Goal: Task Accomplishment & Management: Complete application form

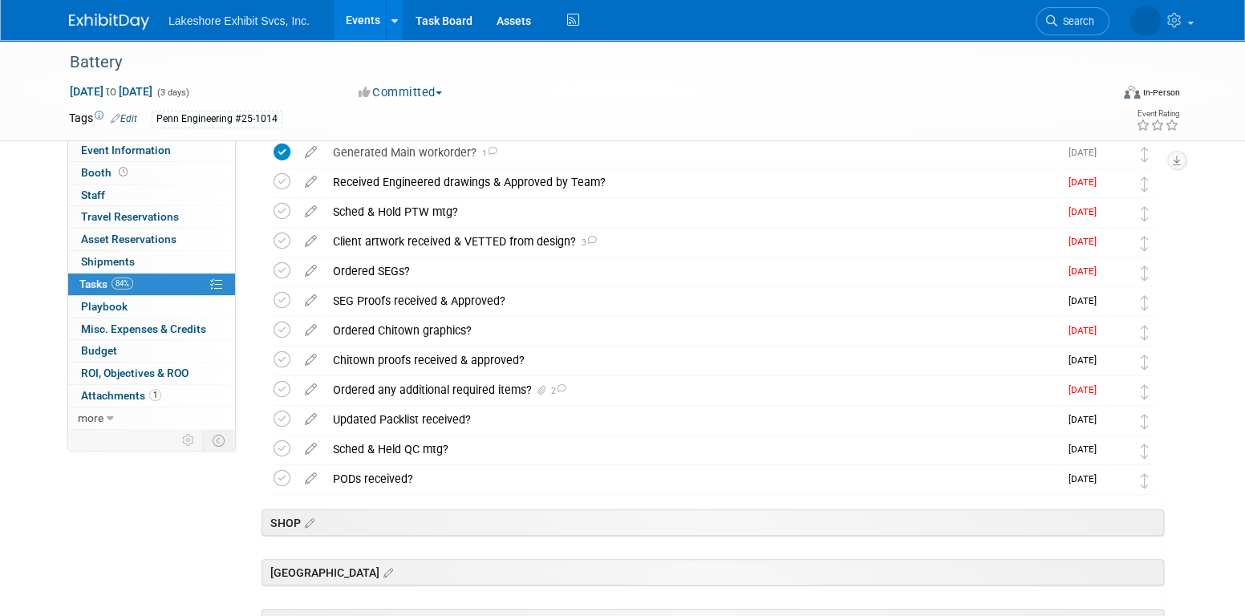
click at [367, 37] on link "Events" at bounding box center [363, 20] width 59 height 40
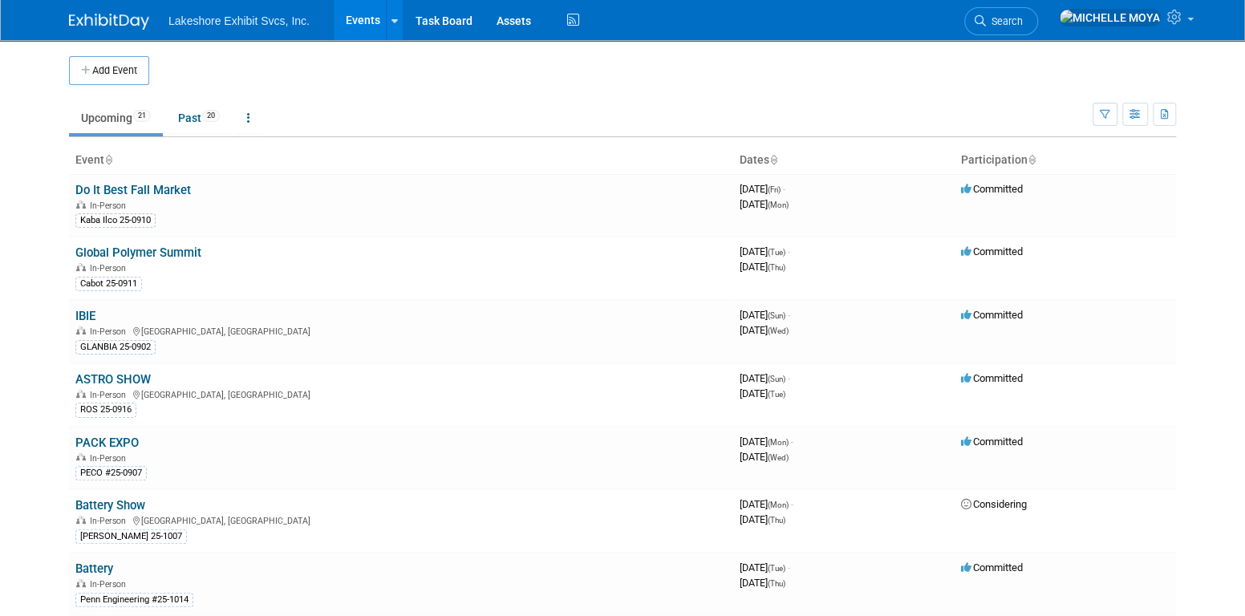
click at [105, 63] on button "Add Event" at bounding box center [109, 70] width 80 height 29
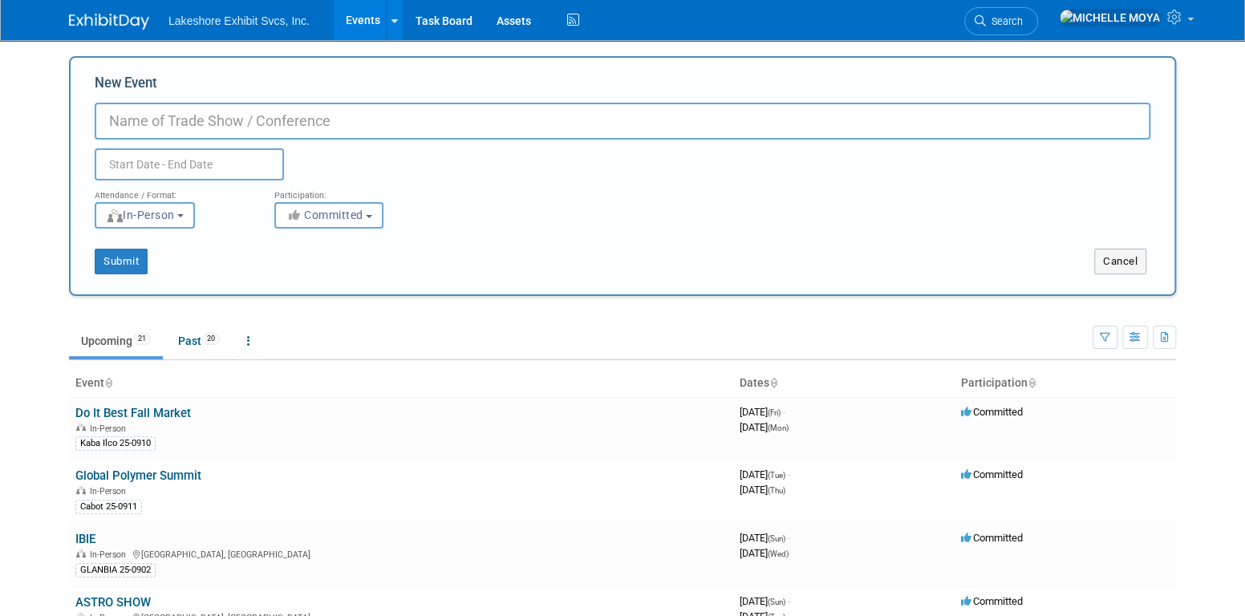
click at [197, 120] on input "New Event" at bounding box center [623, 121] width 1056 height 37
type input "GM Fastener"
click at [154, 160] on input "text" at bounding box center [189, 164] width 189 height 32
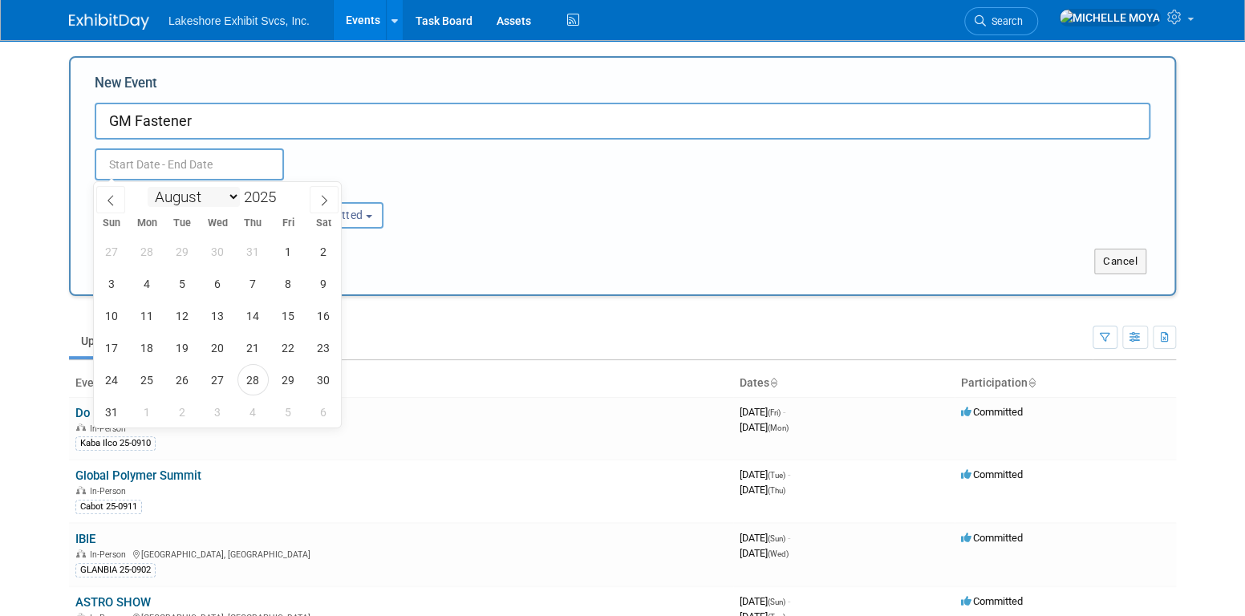
click at [232, 198] on select "January February March April May June July August September October November De…" at bounding box center [194, 197] width 92 height 20
select select "9"
click at [148, 187] on select "January February March April May June July August September October November De…" at bounding box center [194, 197] width 92 height 20
click at [255, 246] on span "2" at bounding box center [252, 251] width 31 height 31
type input "[DATE] to [DATE]"
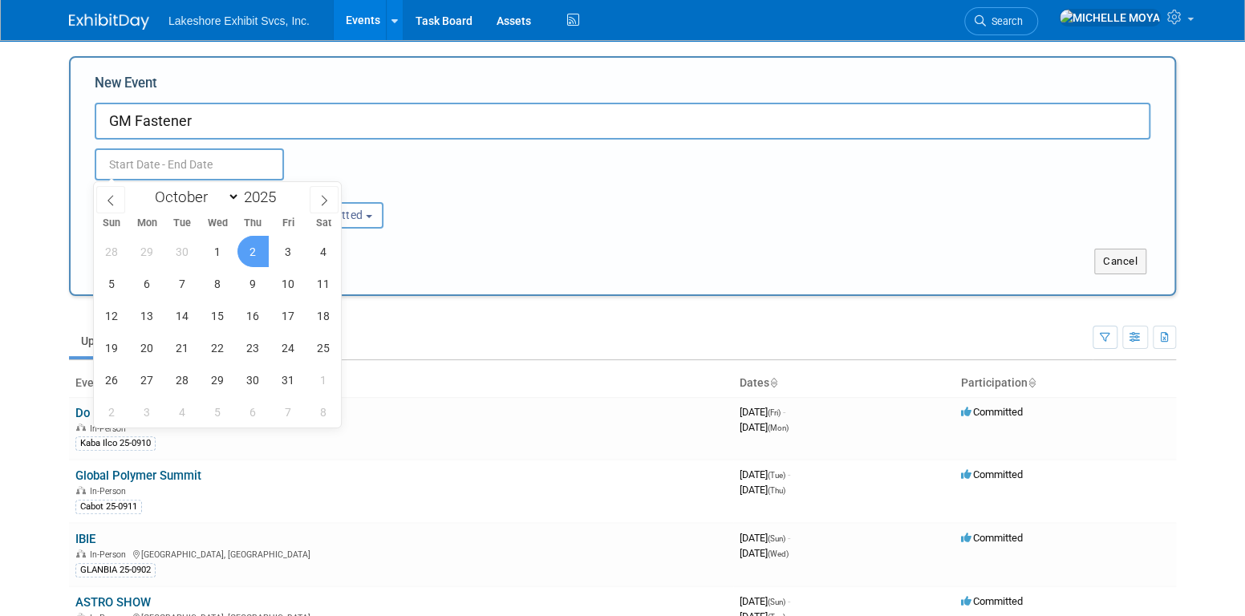
type input "[DATE] to [DATE]"
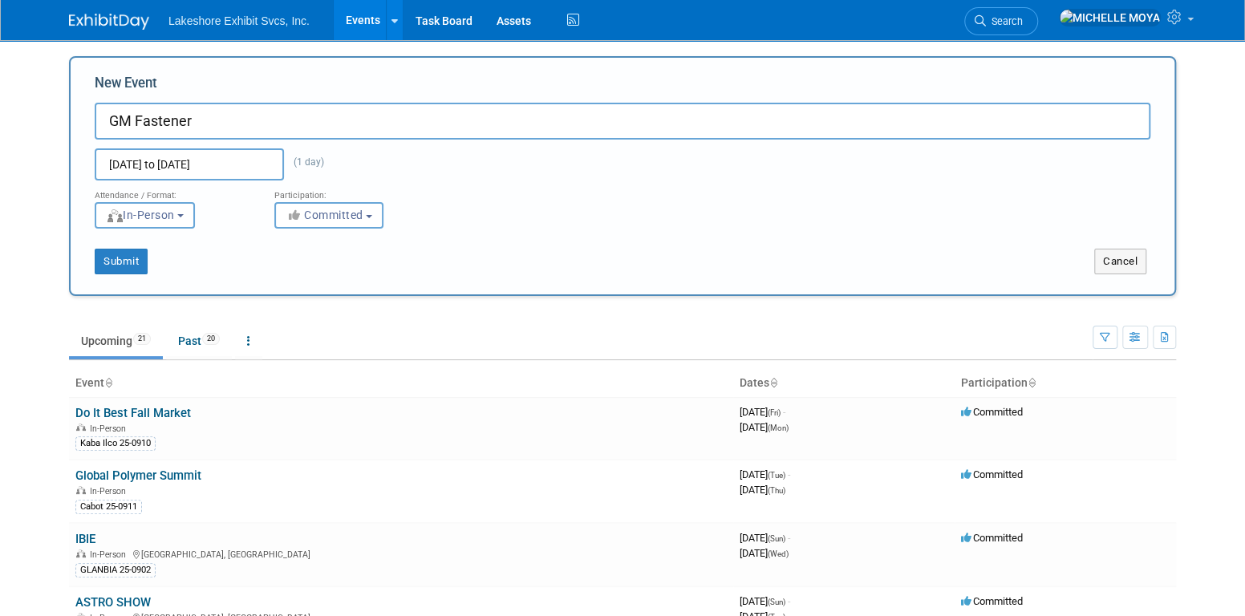
click at [393, 172] on div "Oct 2, 2025 to Oct 2, 2025 (1 day) Duplicate Event Warning" at bounding box center [623, 160] width 1080 height 41
click at [165, 212] on span "In-Person" at bounding box center [140, 215] width 69 height 13
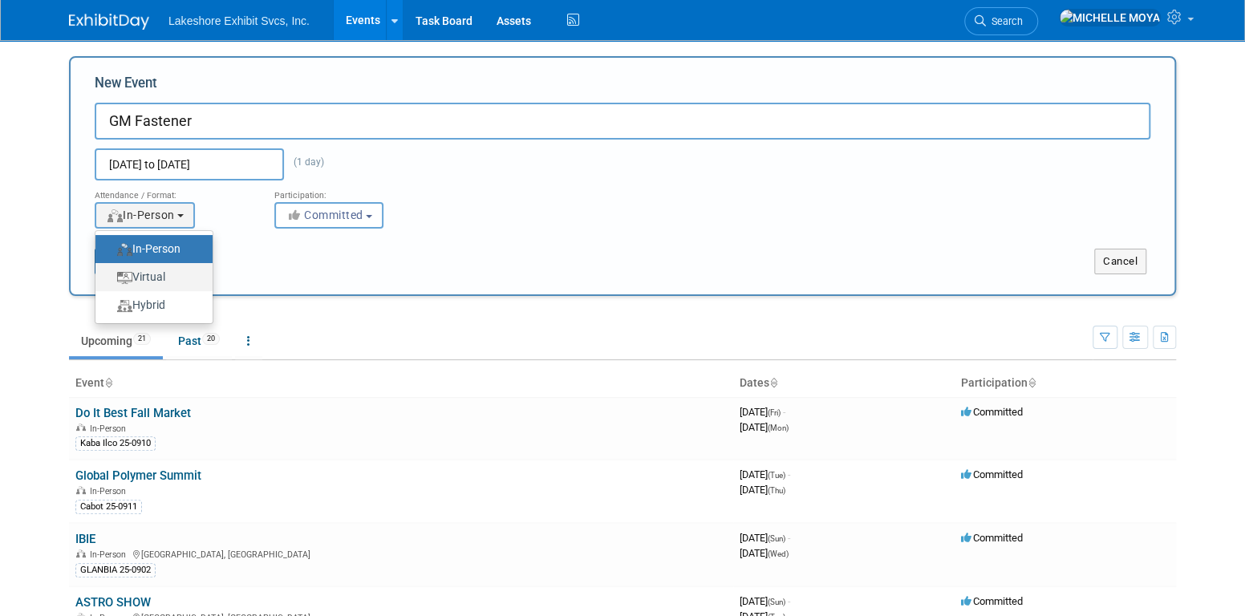
click at [174, 273] on label "Virtual" at bounding box center [149, 277] width 93 height 22
click at [110, 273] on input "Virtual" at bounding box center [104, 277] width 10 height 10
select select "2"
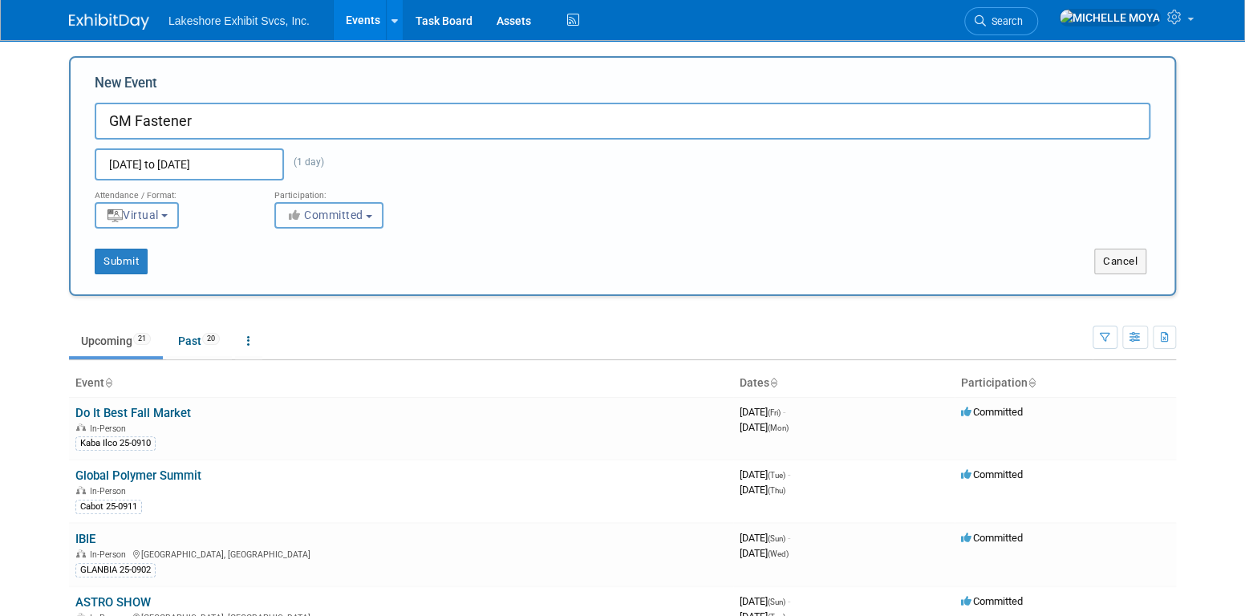
click at [319, 215] on span "Committed" at bounding box center [325, 215] width 78 height 13
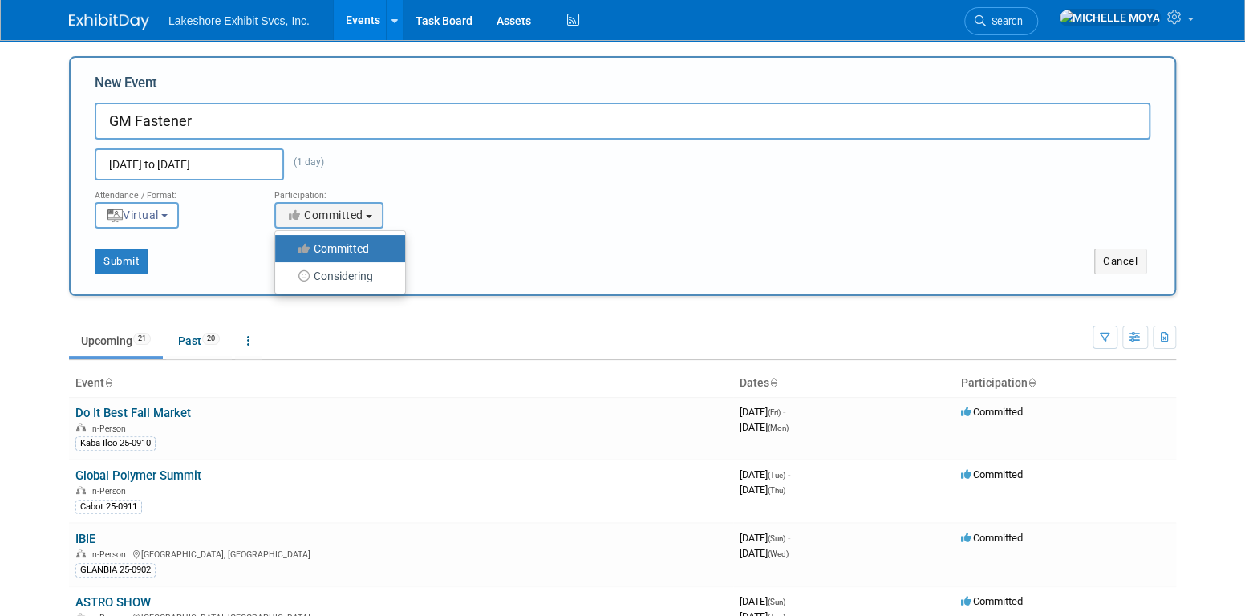
click at [343, 248] on label "Committed" at bounding box center [336, 248] width 106 height 21
click at [290, 248] on input "Committed" at bounding box center [284, 249] width 10 height 10
click at [201, 266] on div "Submit" at bounding box center [301, 262] width 460 height 26
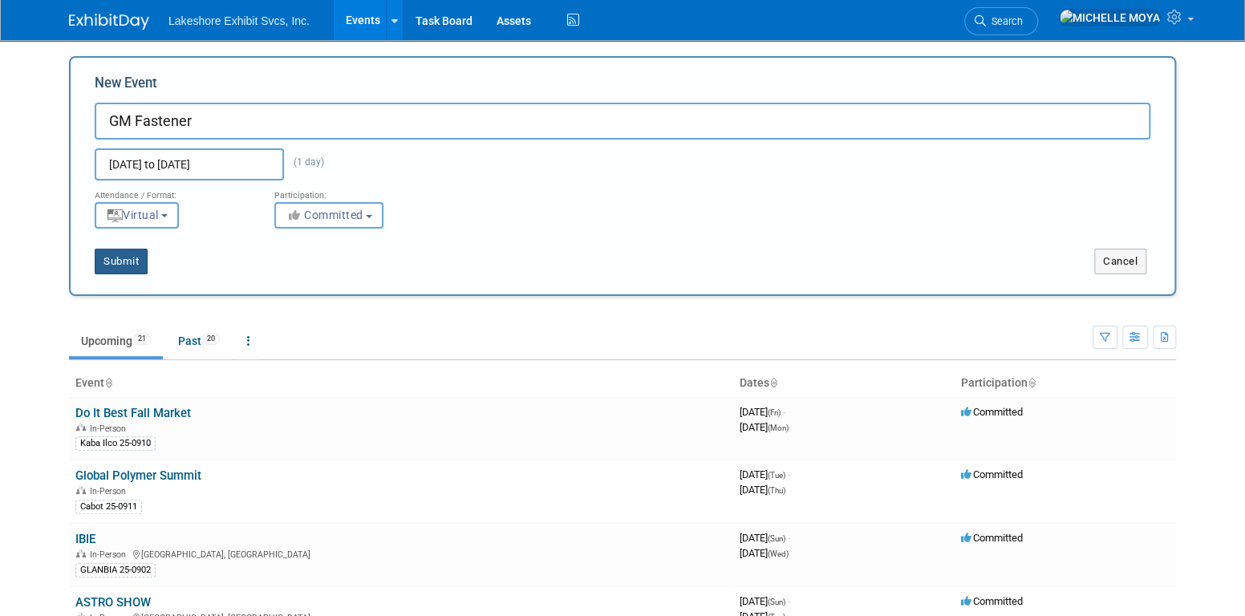
click at [131, 261] on button "Submit" at bounding box center [121, 262] width 53 height 26
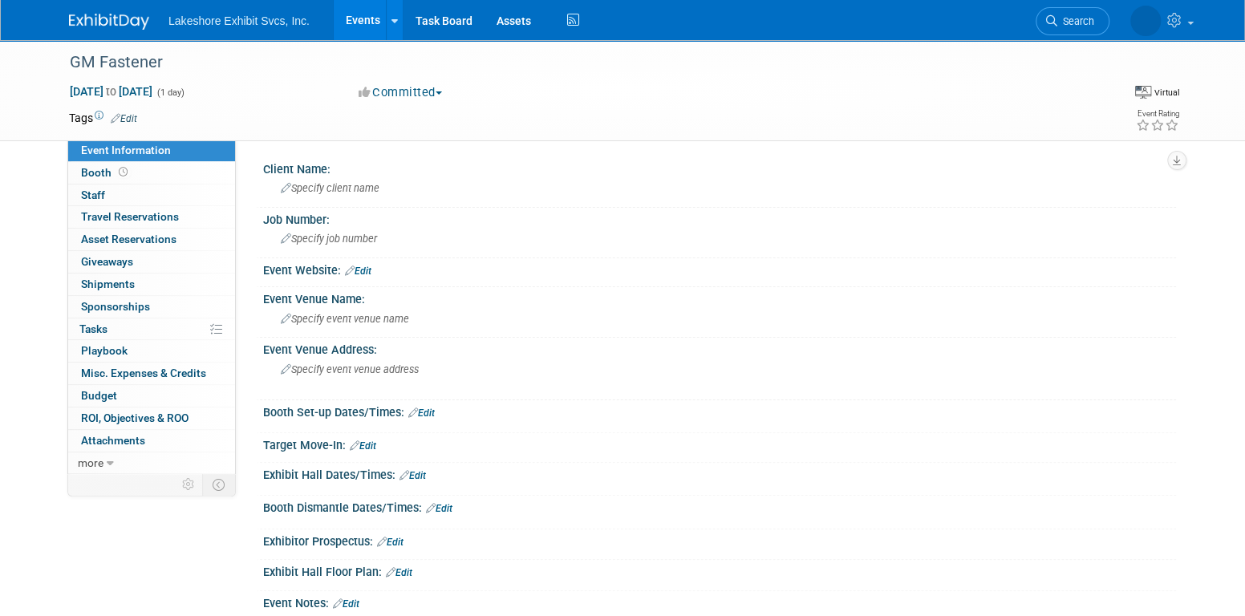
click at [134, 115] on link "Edit" at bounding box center [124, 118] width 26 height 11
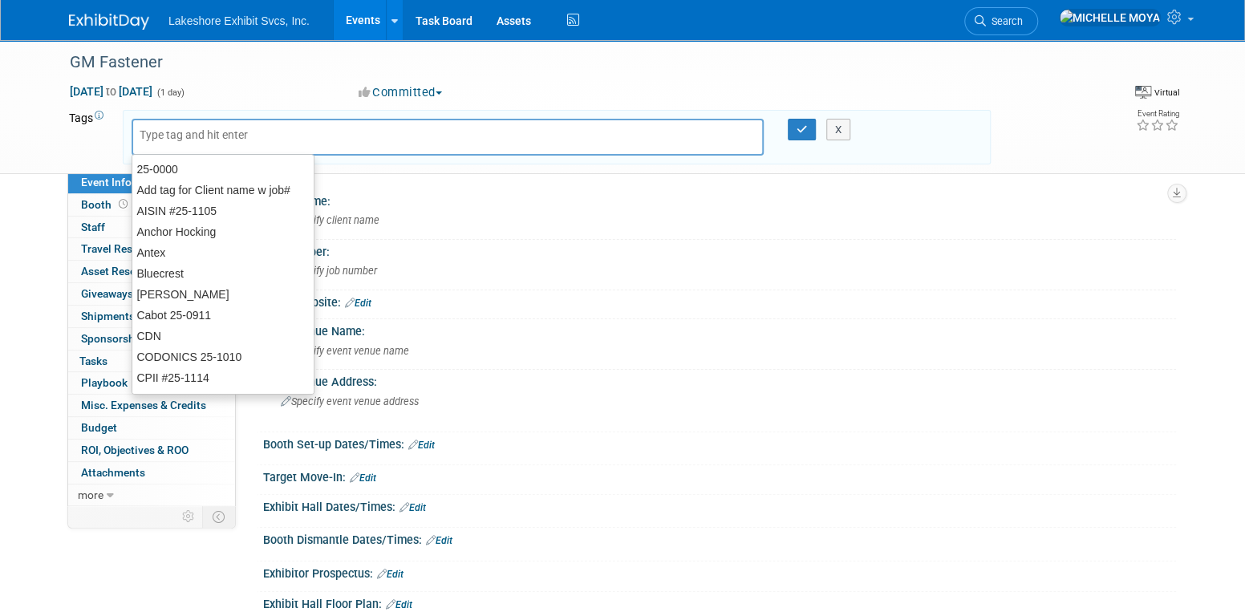
click at [220, 135] on input "text" at bounding box center [204, 135] width 128 height 16
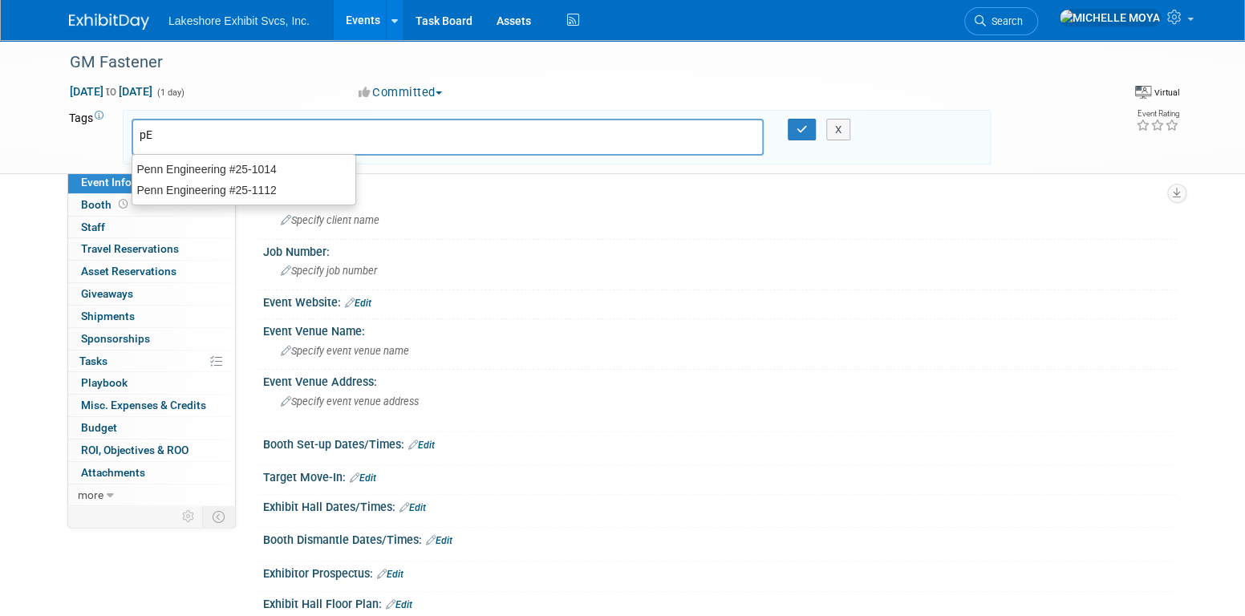
type input "p"
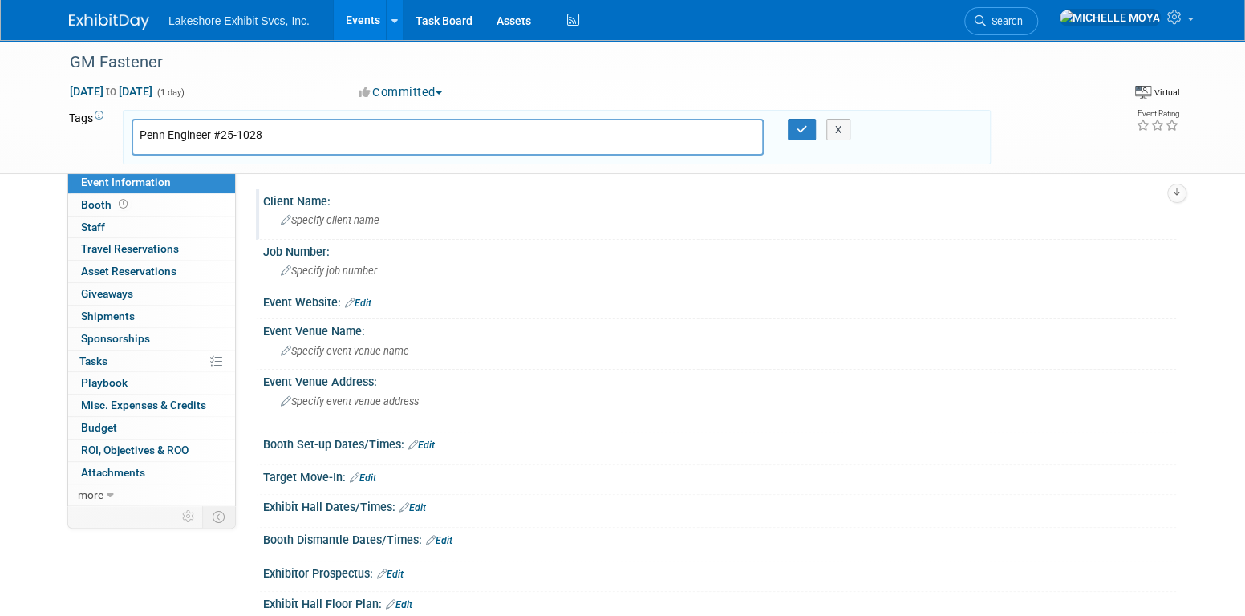
type input "Penn Engineer #25-1028"
click at [400, 223] on div "Specify client name" at bounding box center [719, 220] width 889 height 25
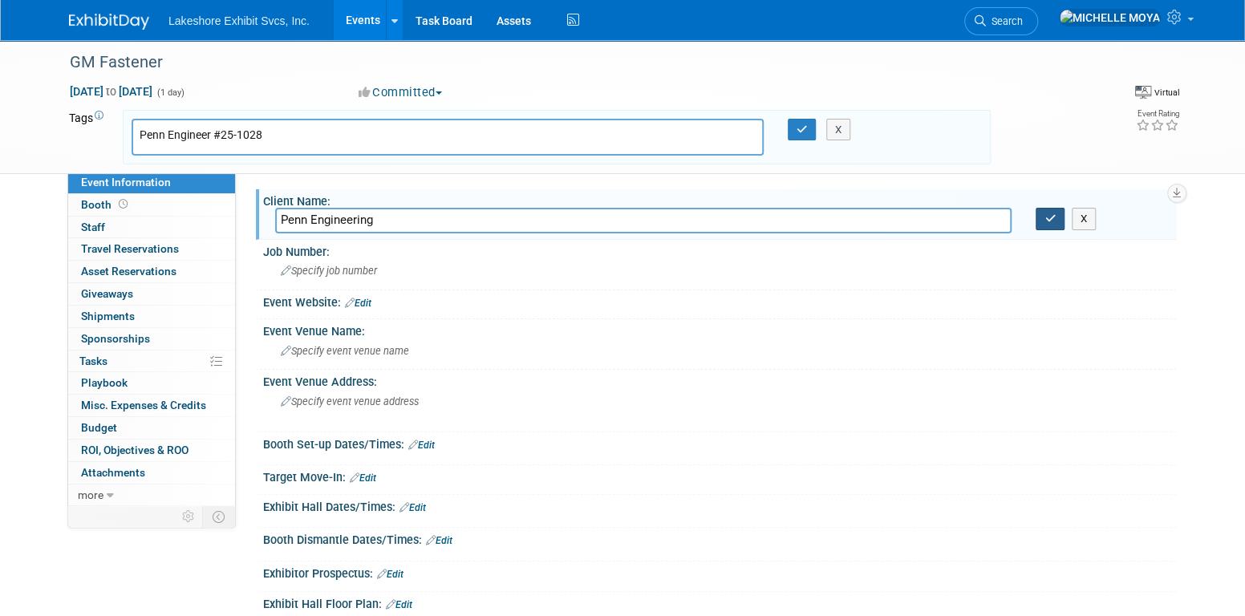
type input "Penn Engineering"
click at [1051, 211] on button "button" at bounding box center [1050, 219] width 29 height 22
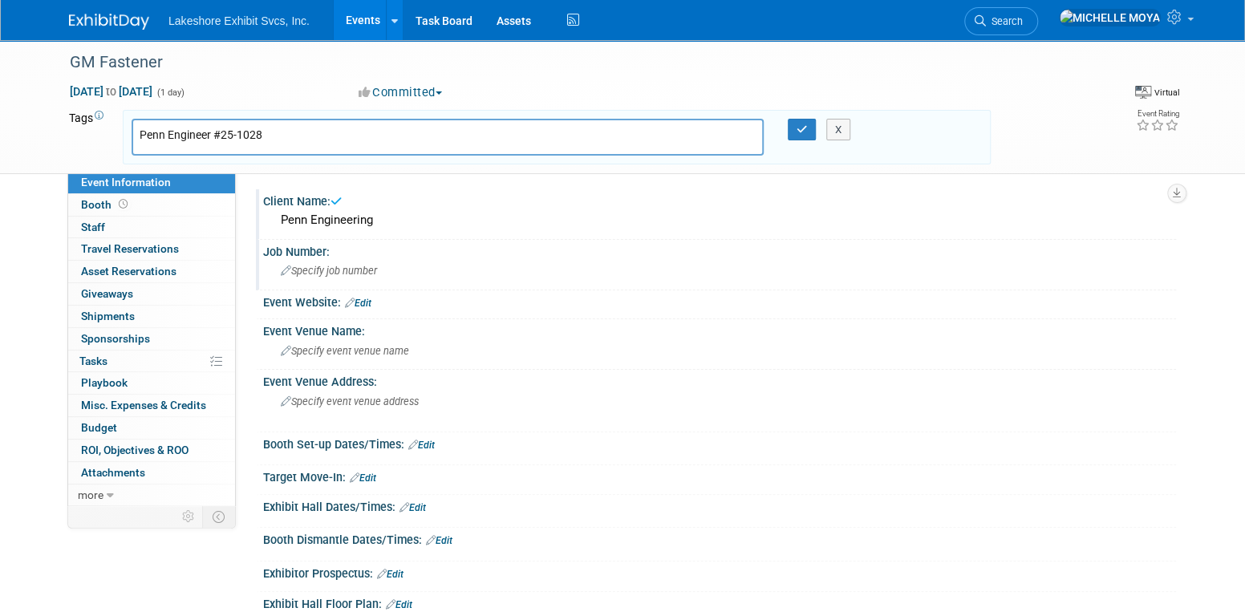
click at [400, 267] on div "Specify job number" at bounding box center [719, 270] width 889 height 25
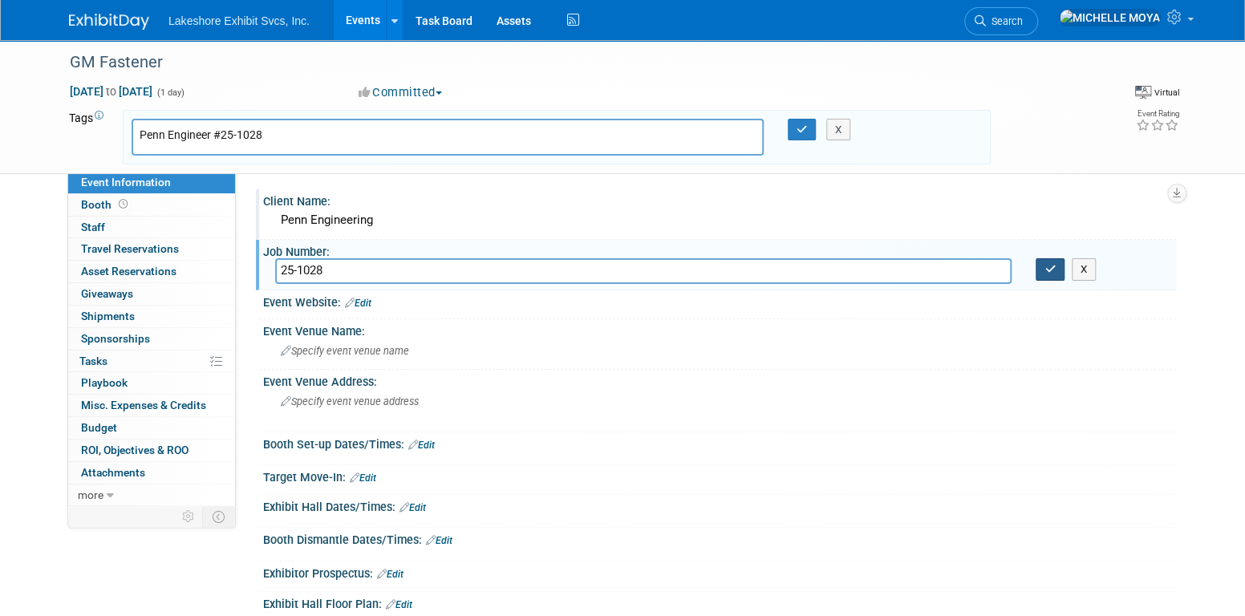
type input "25-1028"
click at [1047, 265] on icon "button" at bounding box center [1050, 269] width 11 height 10
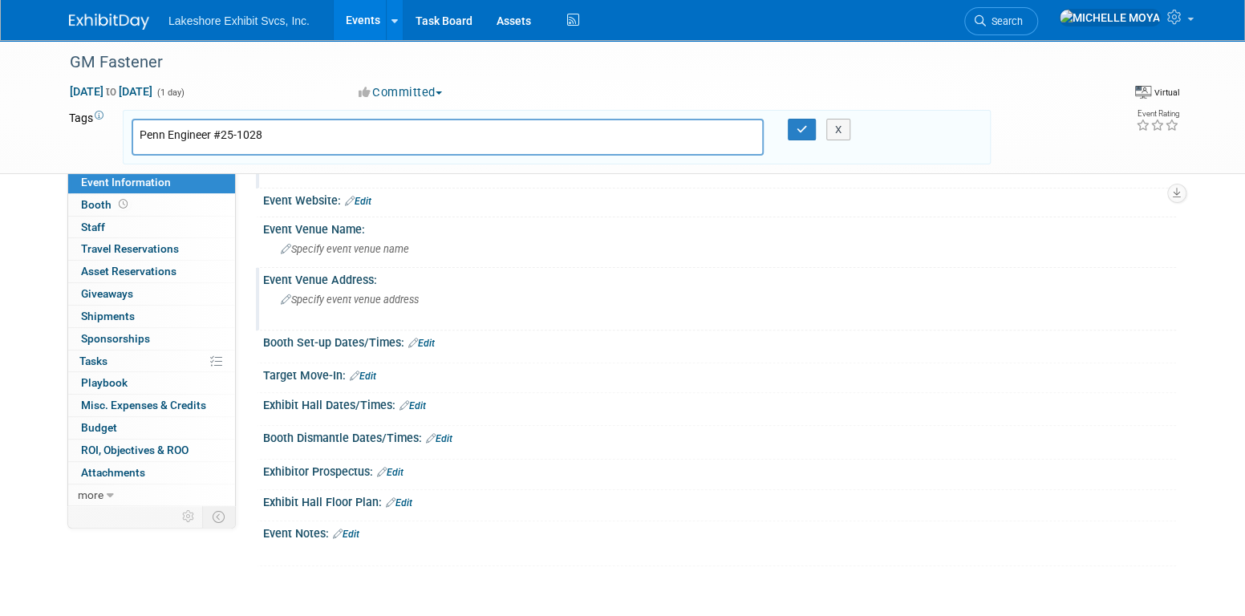
scroll to position [160, 0]
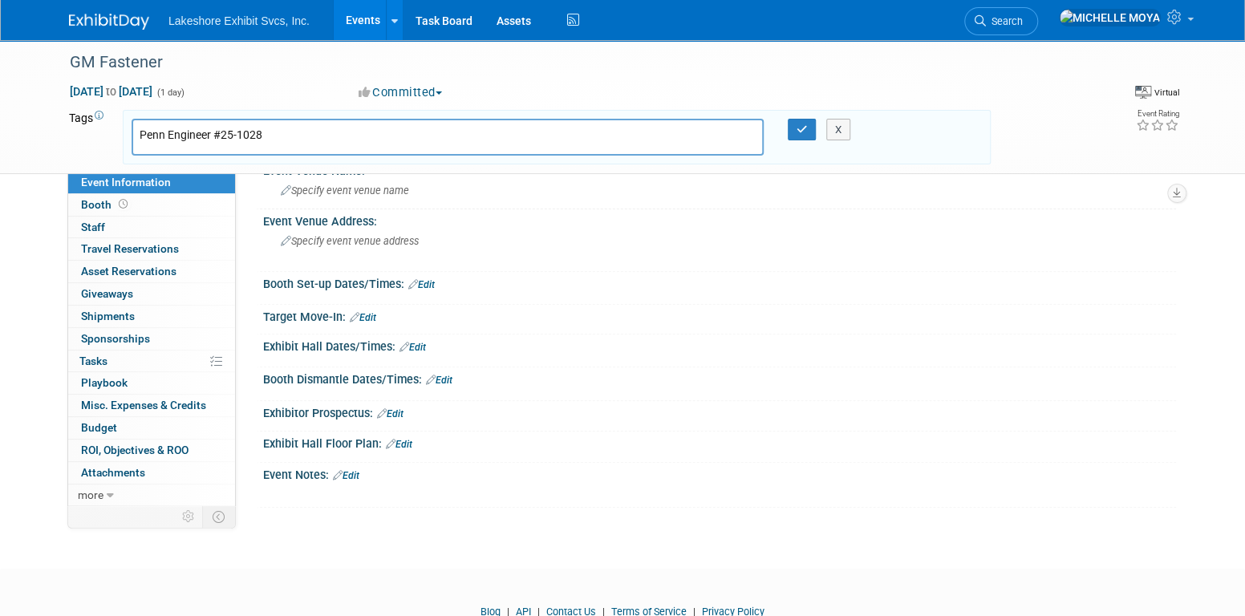
click at [423, 342] on link "Edit" at bounding box center [413, 347] width 26 height 11
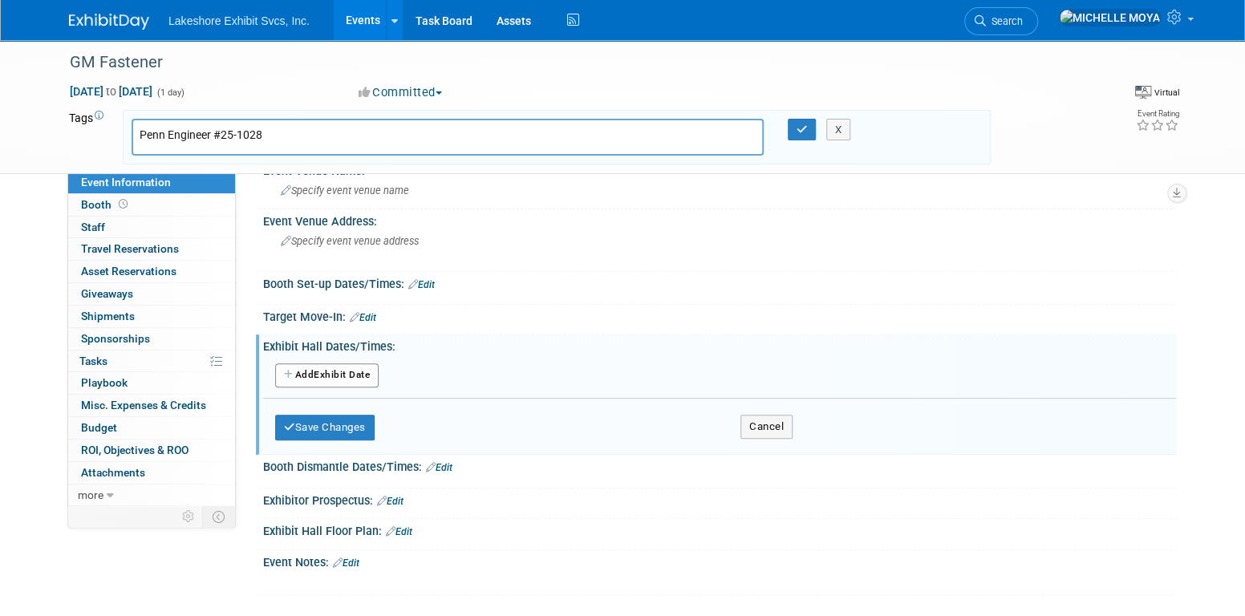
click at [348, 374] on button "Add Another Exhibit Date" at bounding box center [326, 375] width 103 height 24
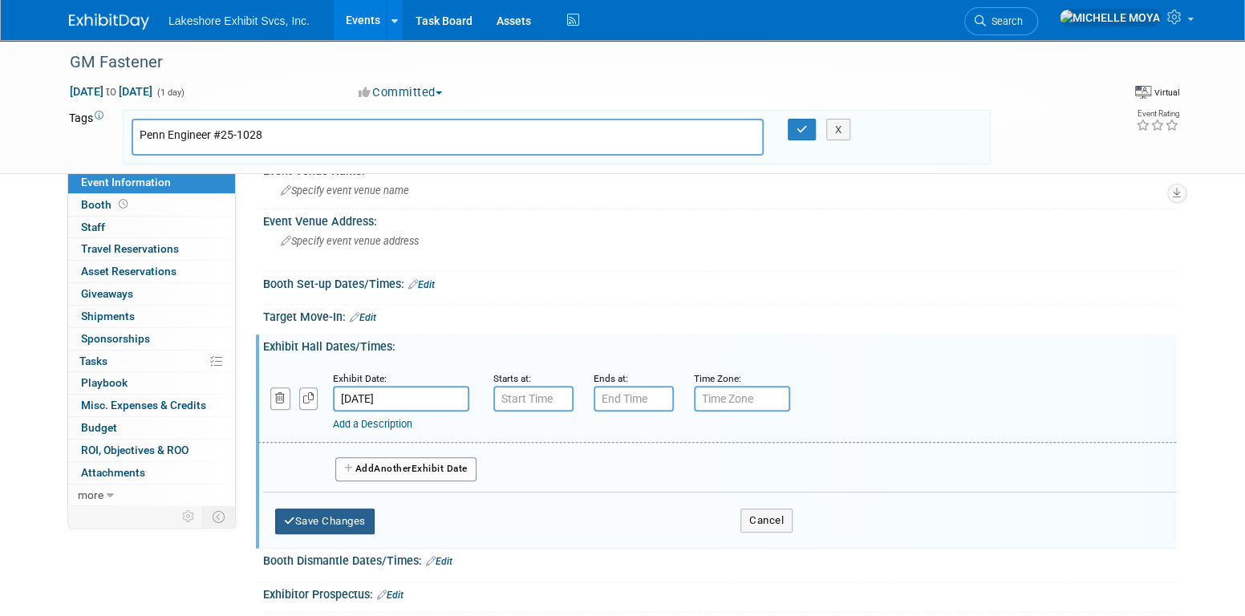
drag, startPoint x: 356, startPoint y: 512, endPoint x: 401, endPoint y: 460, distance: 68.2
click at [356, 509] on button "Save Changes" at bounding box center [324, 522] width 99 height 26
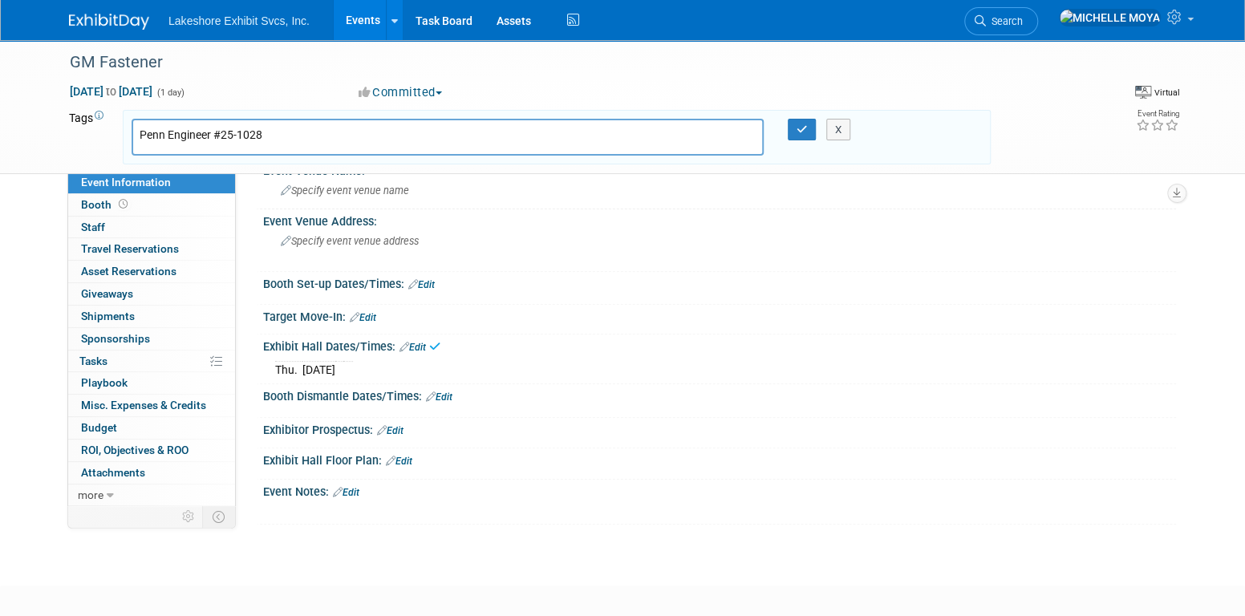
click at [168, 181] on link "Event Information" at bounding box center [151, 183] width 167 height 22
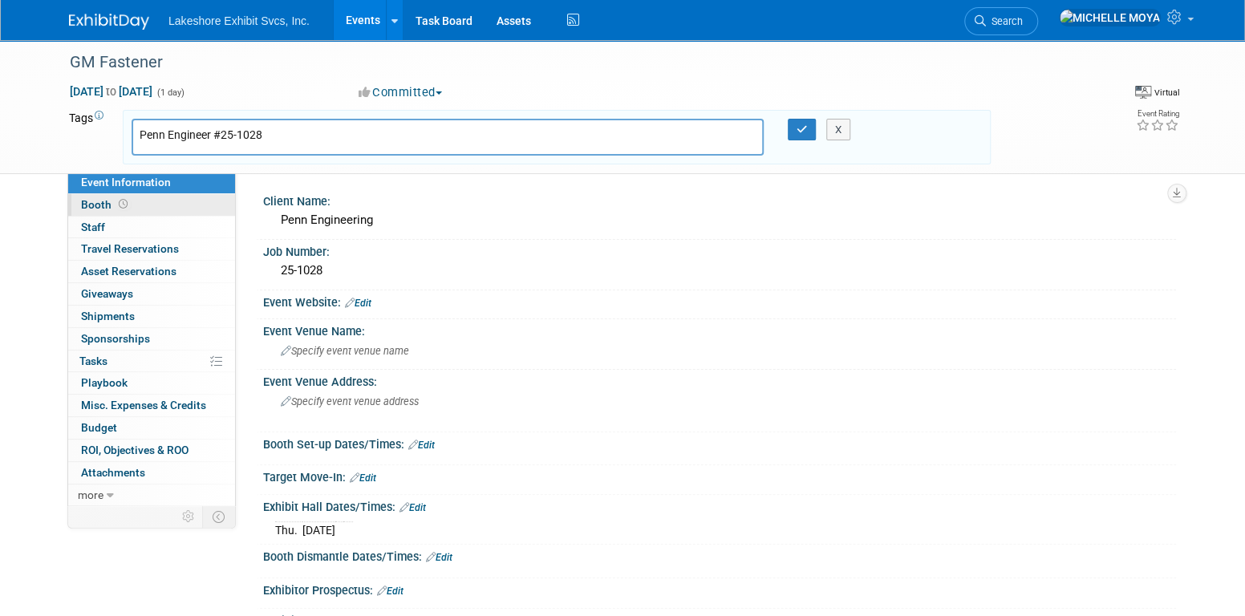
click at [157, 205] on link "Booth" at bounding box center [151, 205] width 167 height 22
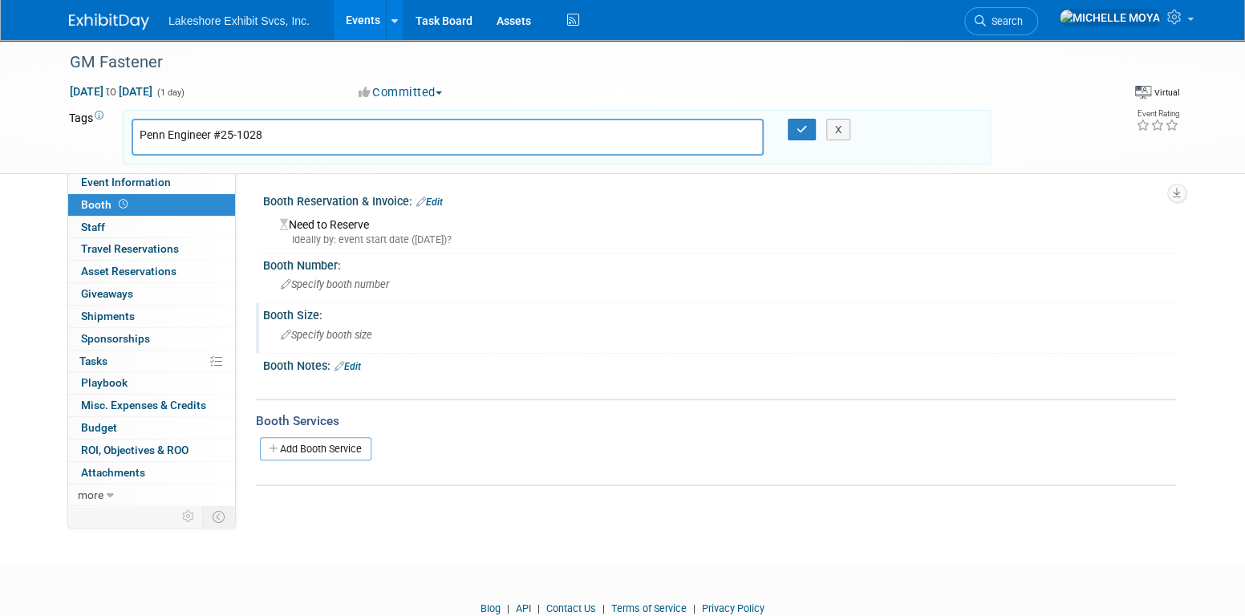
click at [322, 331] on span "Specify booth size" at bounding box center [326, 335] width 91 height 12
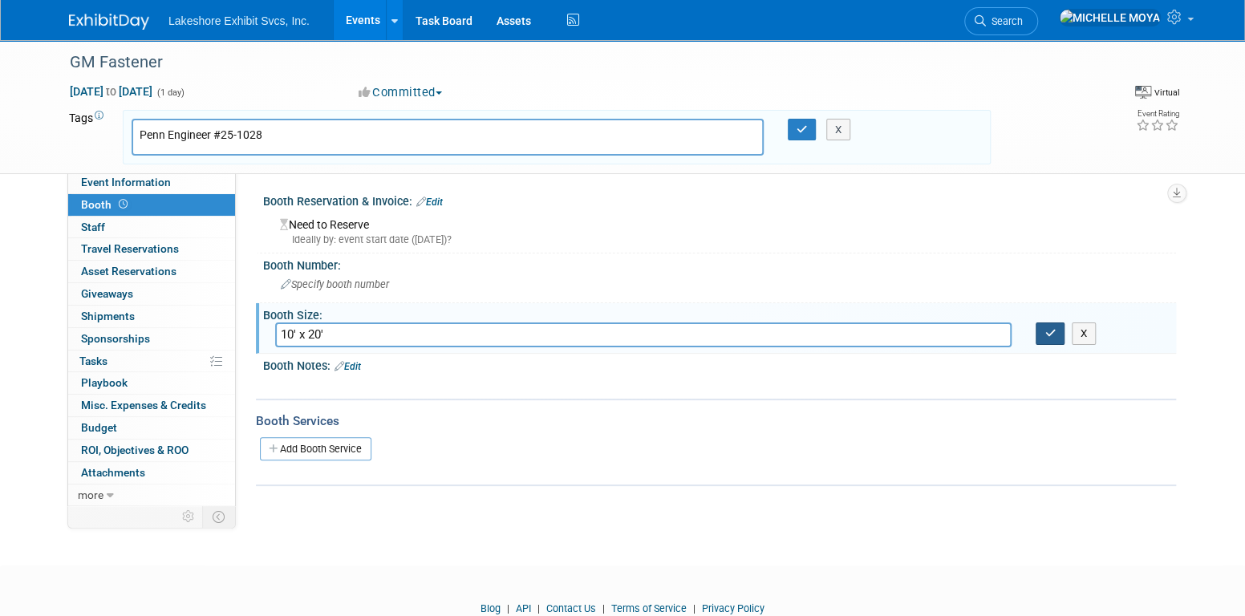
type input "10' x 20'"
click at [1044, 336] on button "button" at bounding box center [1050, 333] width 29 height 22
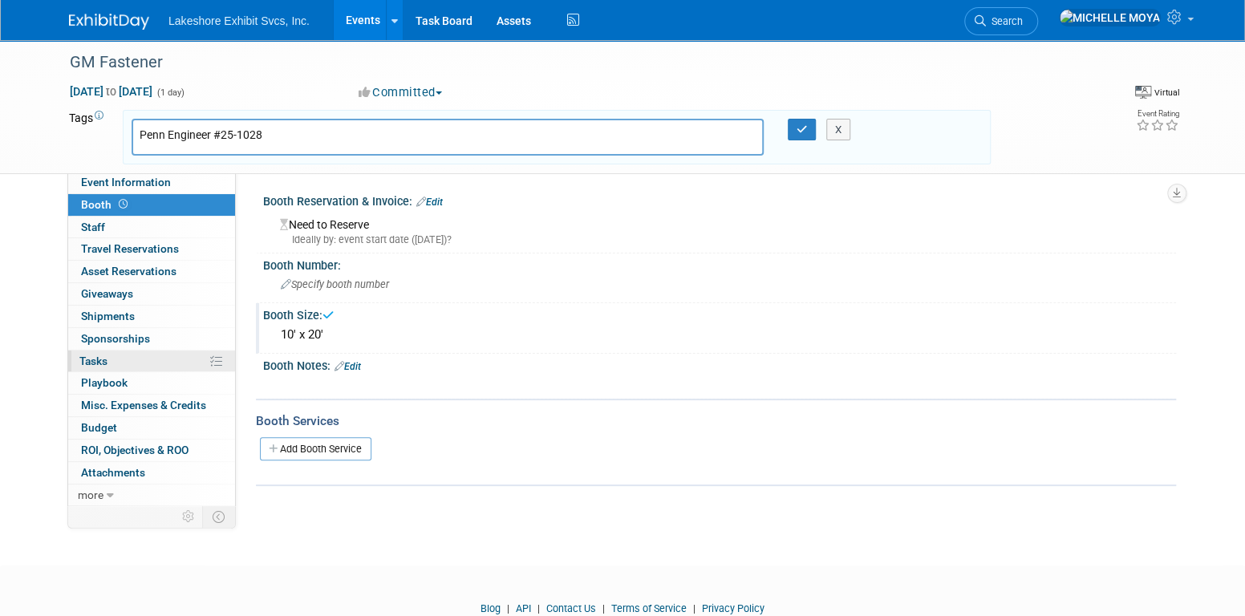
click at [146, 353] on link "0% Tasks 0%" at bounding box center [151, 362] width 167 height 22
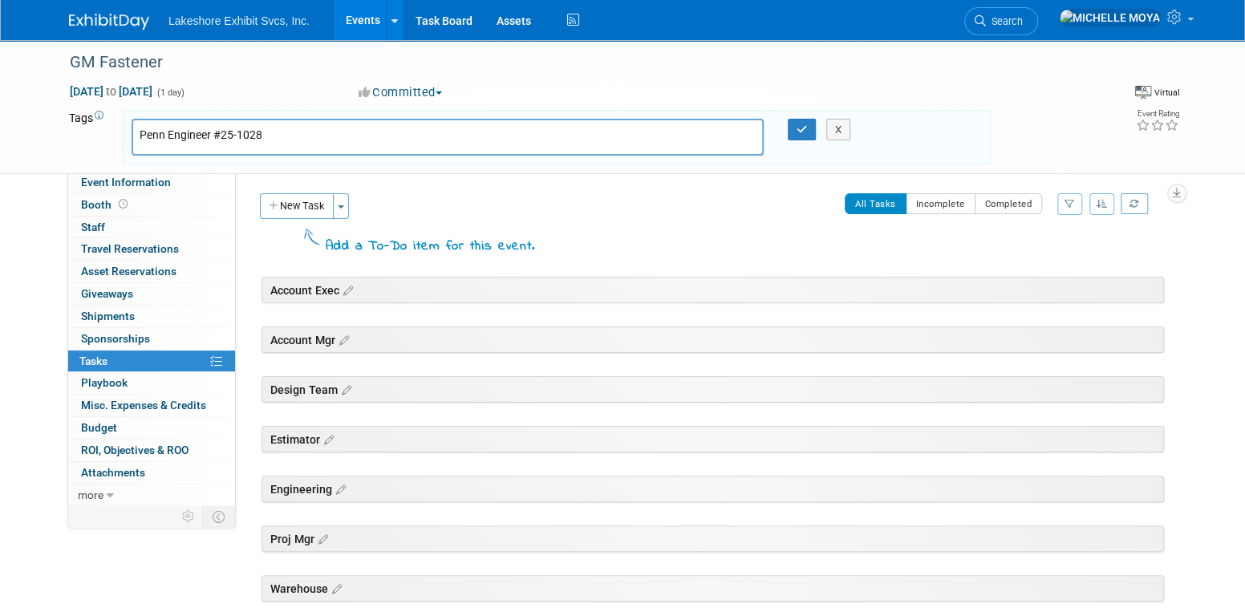
click at [294, 204] on button "New Task" at bounding box center [297, 206] width 74 height 26
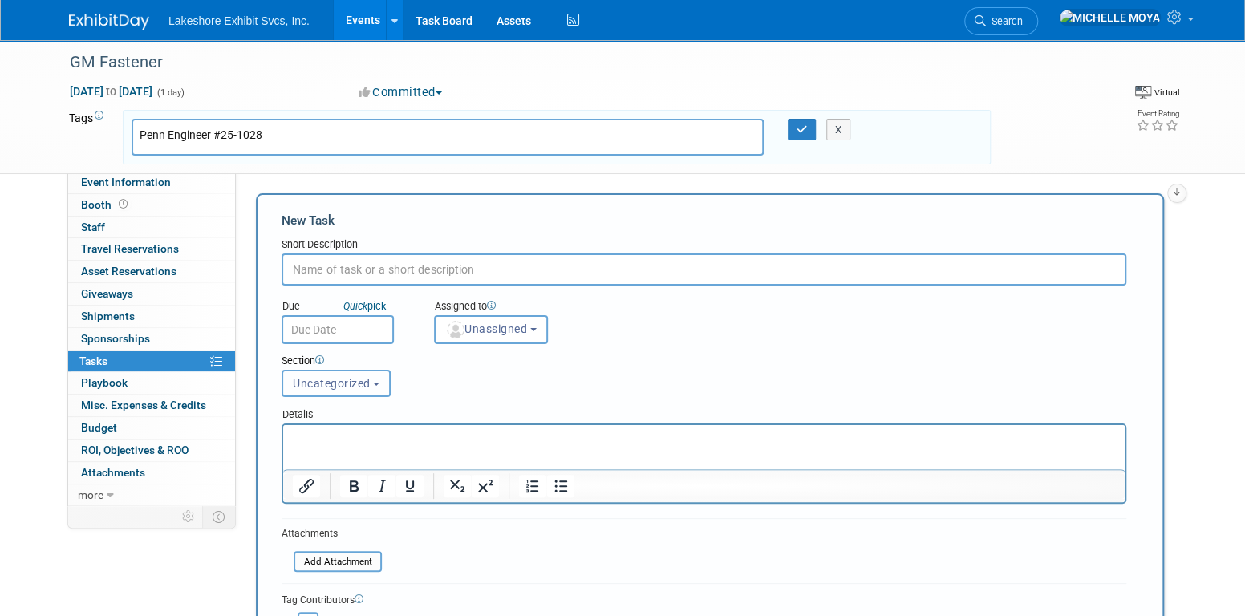
click at [368, 371] on button "Uncategorized" at bounding box center [336, 383] width 109 height 27
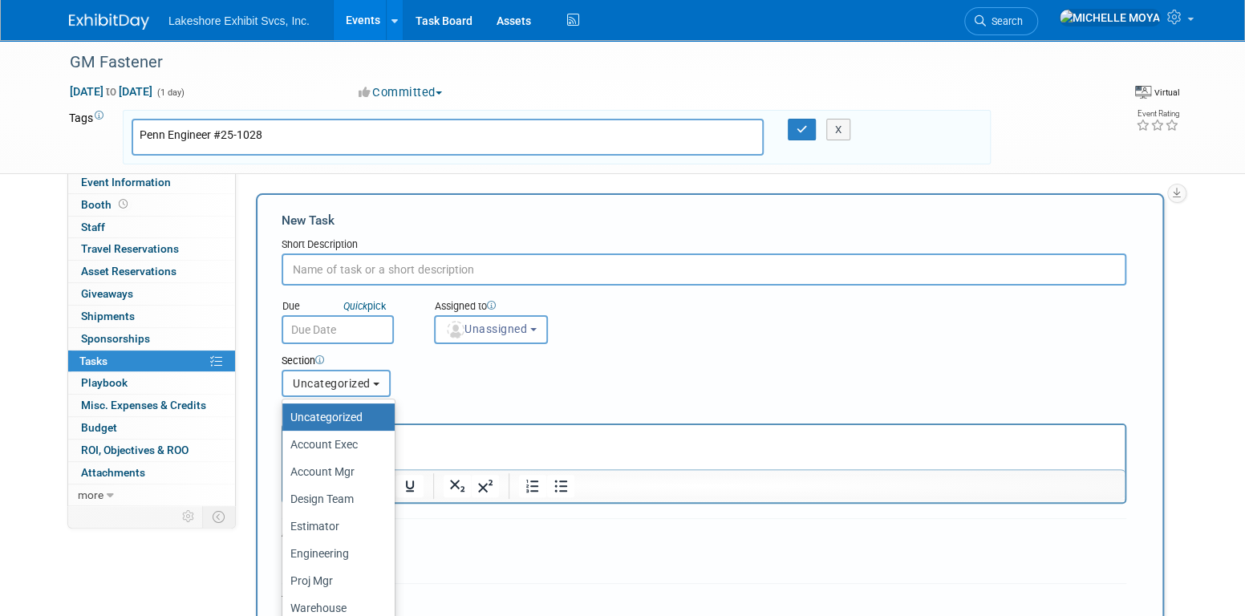
scroll to position [80, 0]
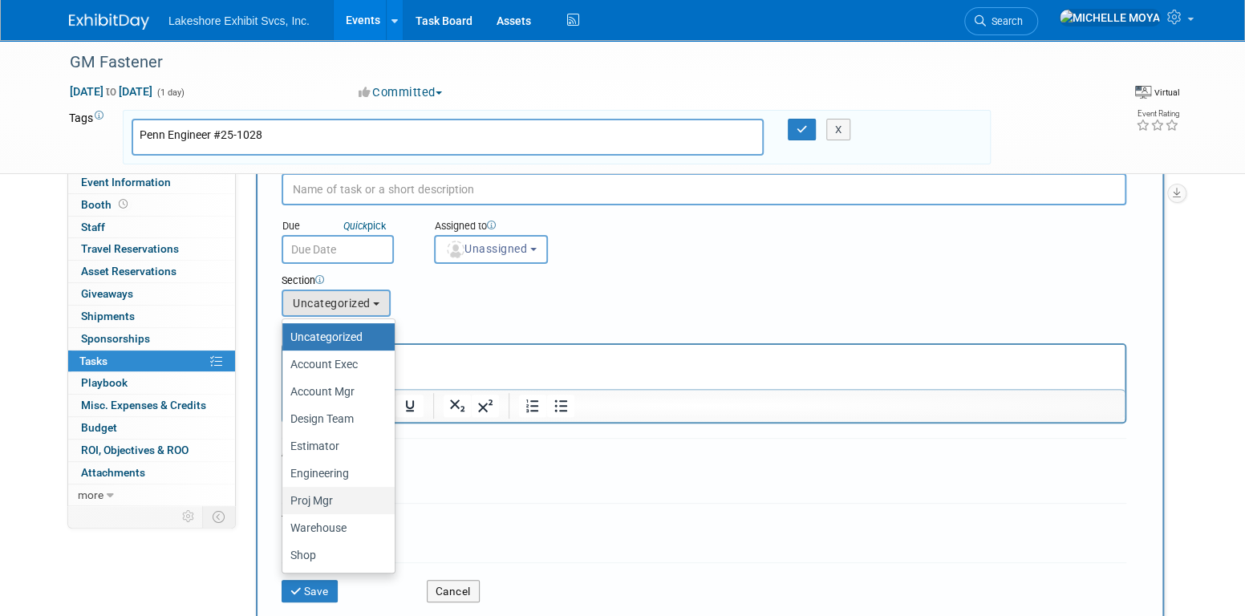
click at [339, 497] on label "Proj Mgr" at bounding box center [334, 500] width 88 height 21
click at [285, 497] on input "Proj Mgr" at bounding box center [279, 501] width 10 height 10
select select "11274236"
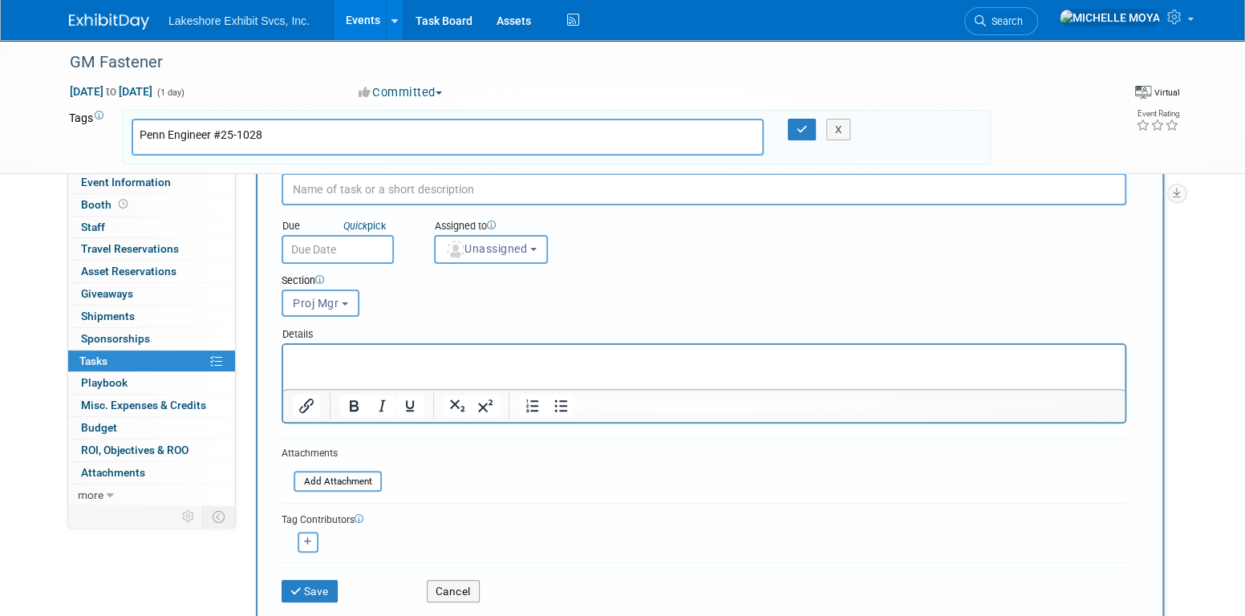
click at [379, 195] on input "text" at bounding box center [704, 189] width 845 height 32
type input "Order Orbus pop-up display & fabric graphic?"
click at [521, 243] on span "Unassigned" at bounding box center [486, 248] width 82 height 13
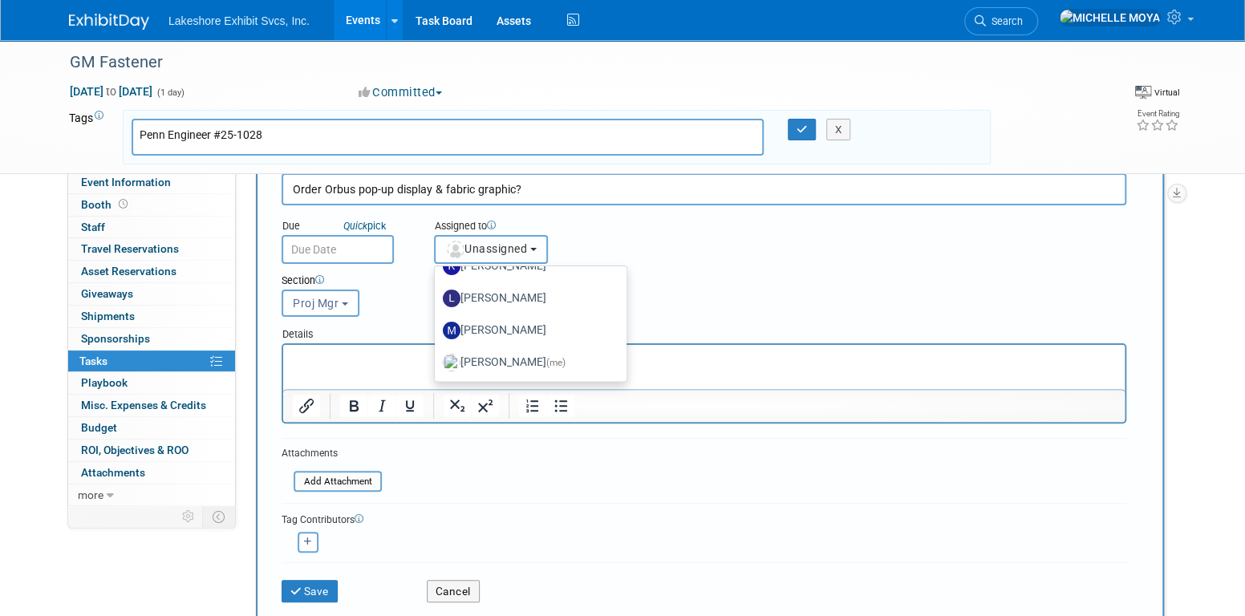
scroll to position [281, 0]
click at [529, 301] on label "MICHELLE MOYA (me)" at bounding box center [527, 298] width 168 height 26
click at [437, 301] on input "MICHELLE MOYA (me)" at bounding box center [432, 295] width 10 height 10
select select "06370d63-ce01-410c-be22-fd43021185b5"
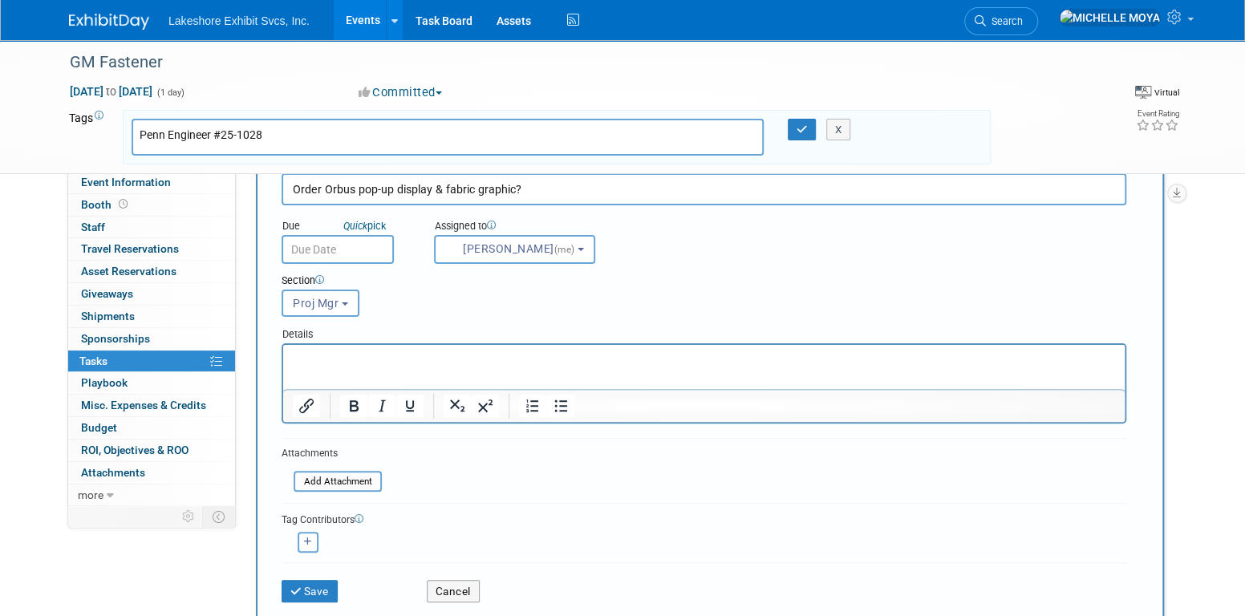
click at [335, 254] on input "text" at bounding box center [338, 249] width 112 height 29
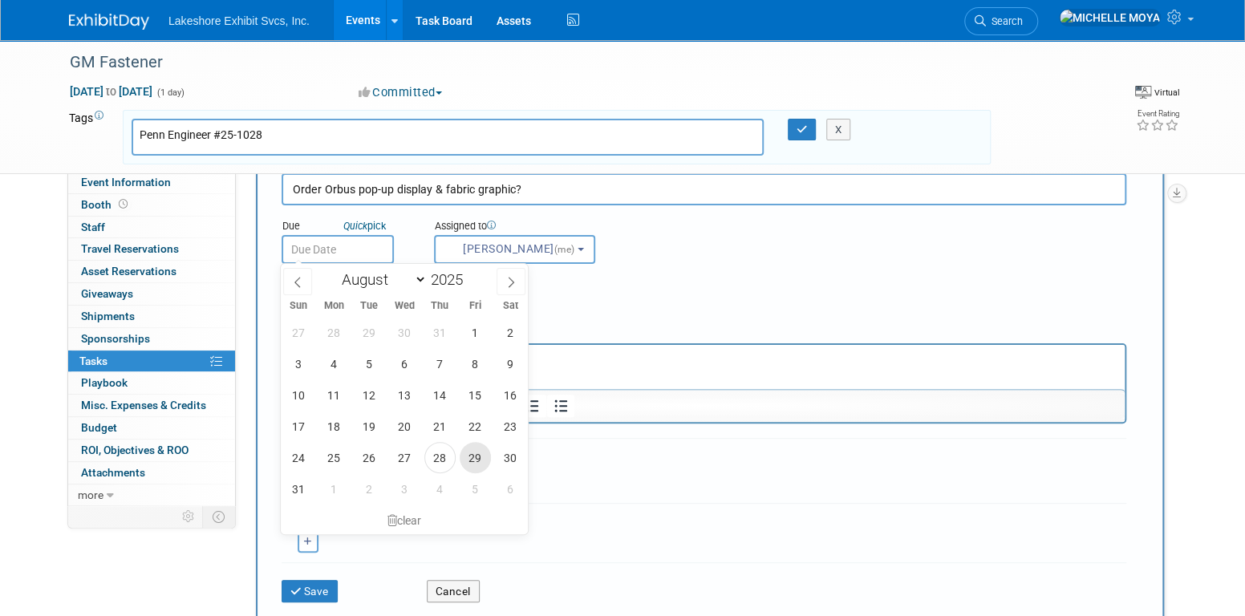
click at [469, 458] on span "29" at bounding box center [475, 457] width 31 height 31
type input "Aug 29, 2025"
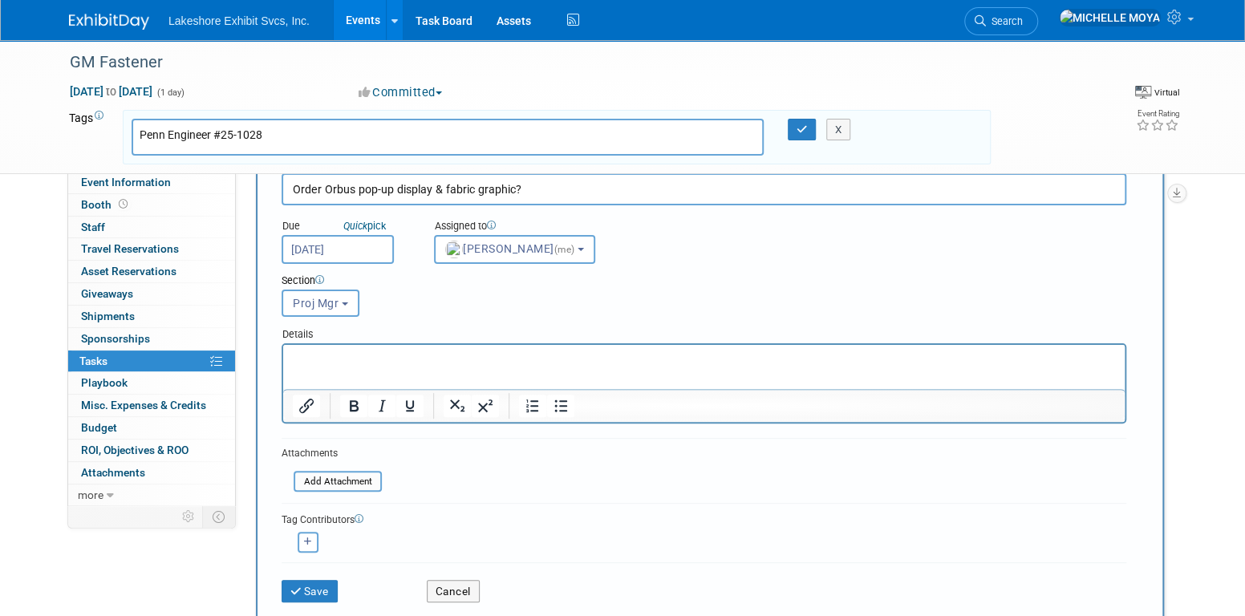
click at [391, 356] on p "Rich Text Area. Press ALT-0 for help." at bounding box center [704, 359] width 823 height 16
click at [564, 405] on icon "Bullet list" at bounding box center [560, 405] width 19 height 19
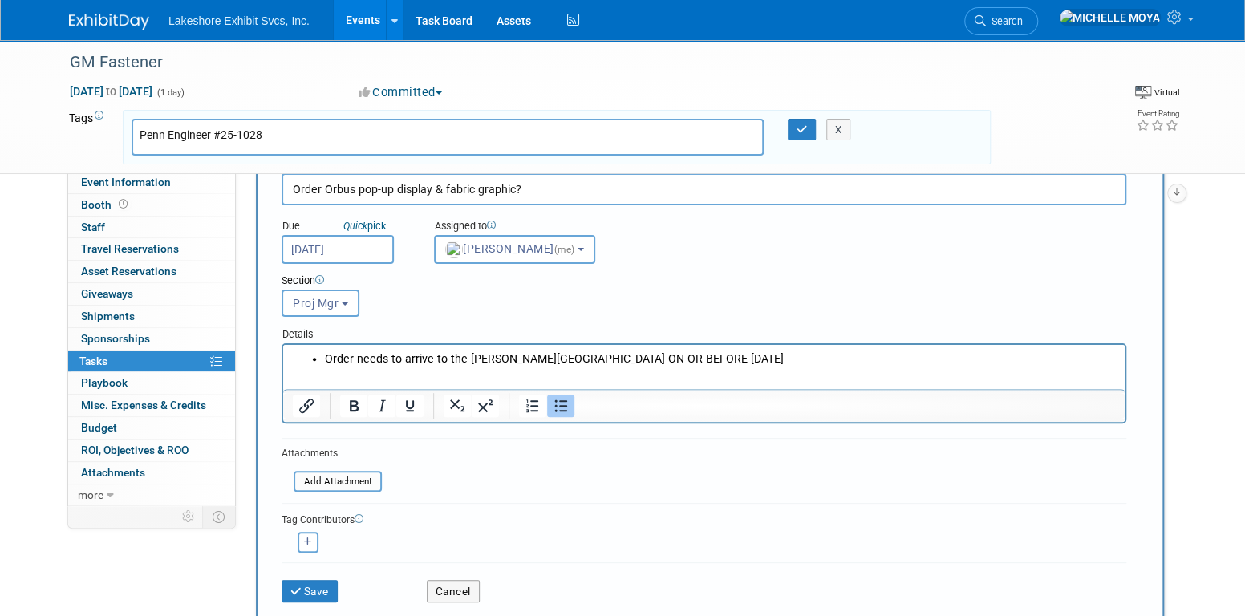
click at [803, 347] on html "Order needs to arrive to the [PERSON_NAME][GEOGRAPHIC_DATA] ON OR BEFORE [DATE]" at bounding box center [704, 356] width 842 height 22
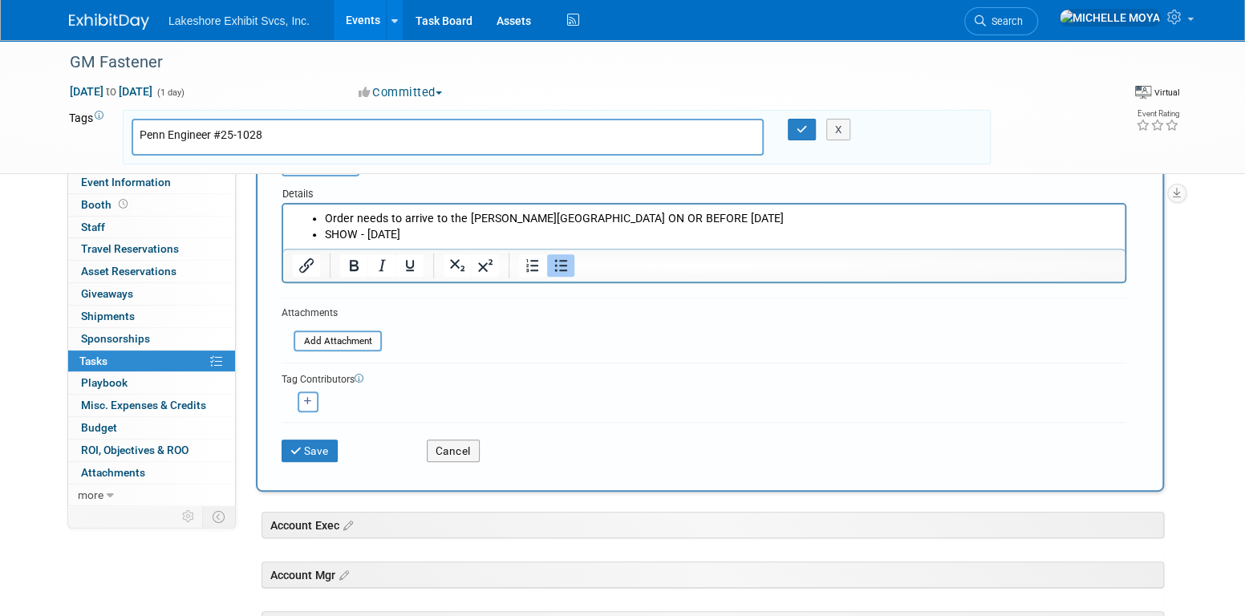
scroll to position [241, 0]
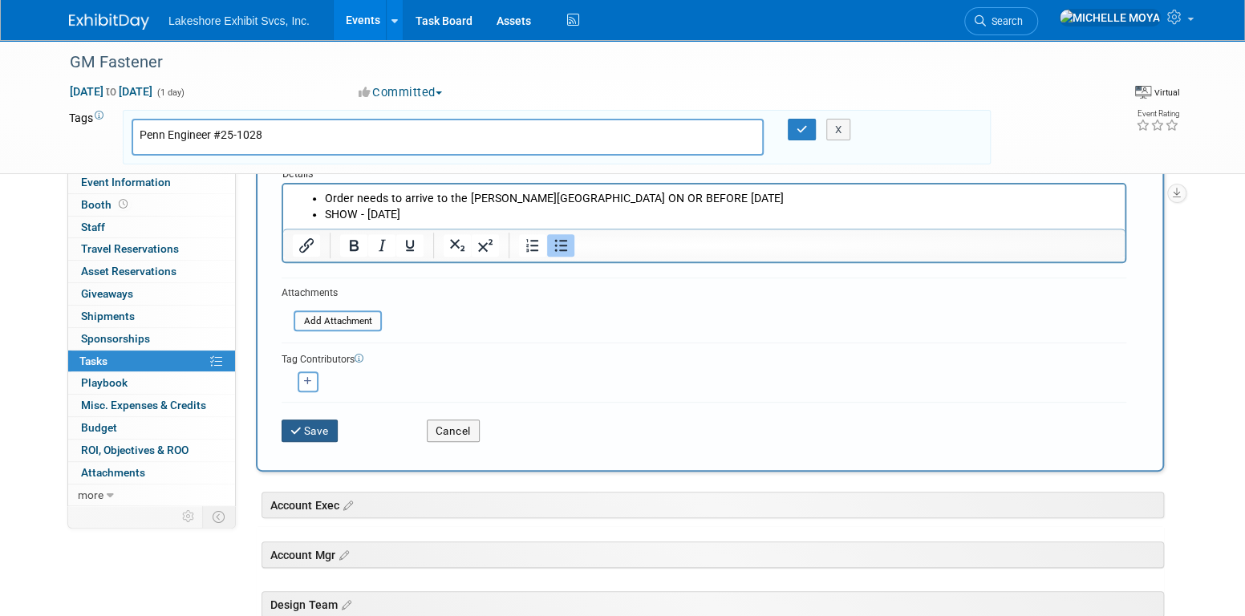
click at [299, 420] on button "Save" at bounding box center [310, 431] width 56 height 22
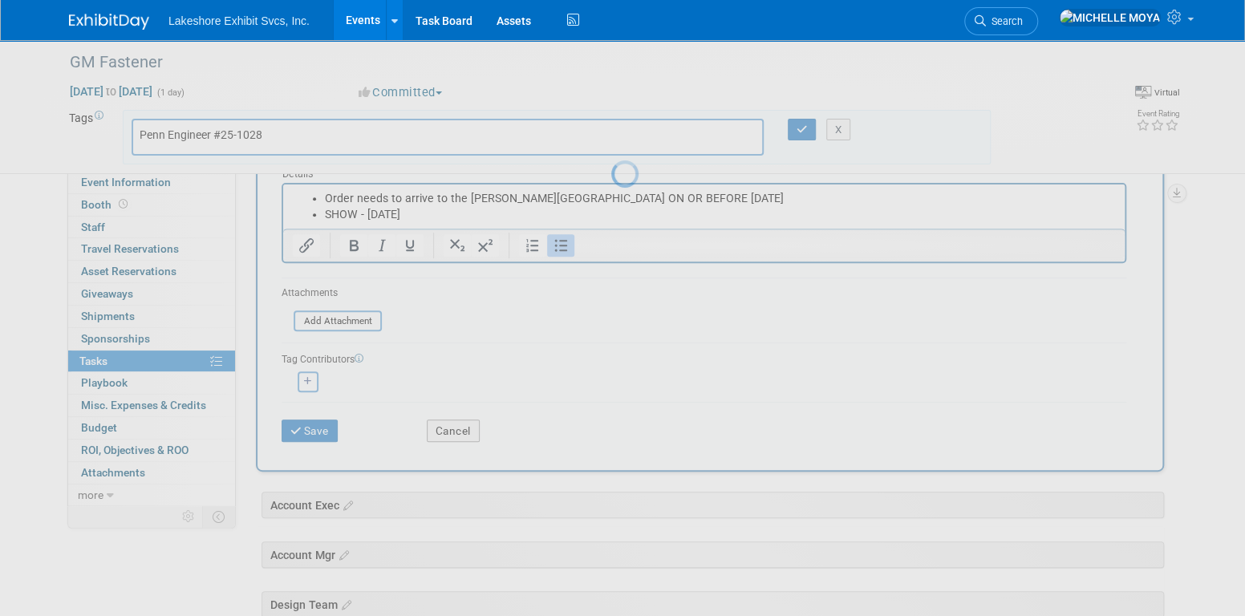
scroll to position [0, 0]
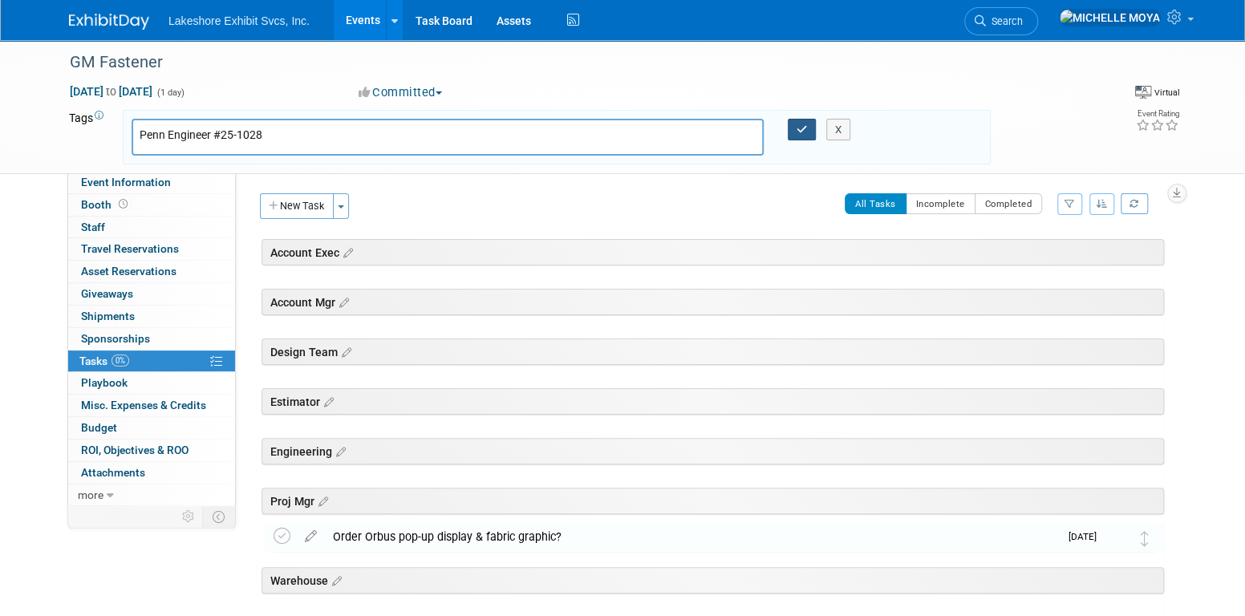
click at [802, 128] on icon "button" at bounding box center [802, 129] width 11 height 10
type input "Penn Engineer #25-1028"
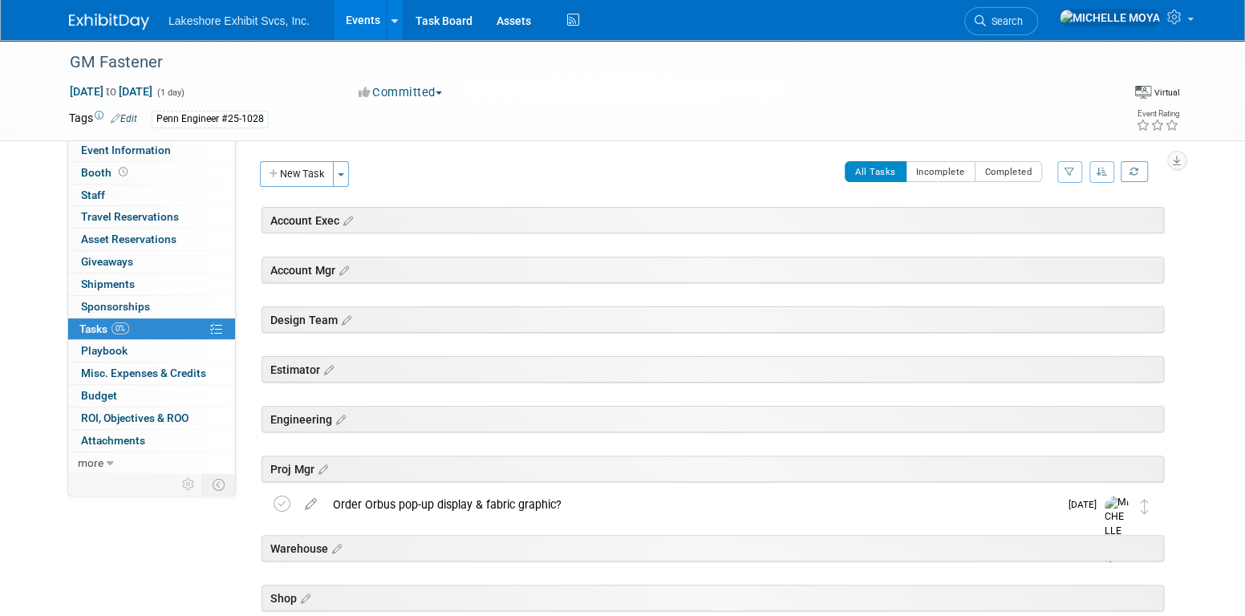
click at [350, 24] on link "Events" at bounding box center [363, 20] width 59 height 40
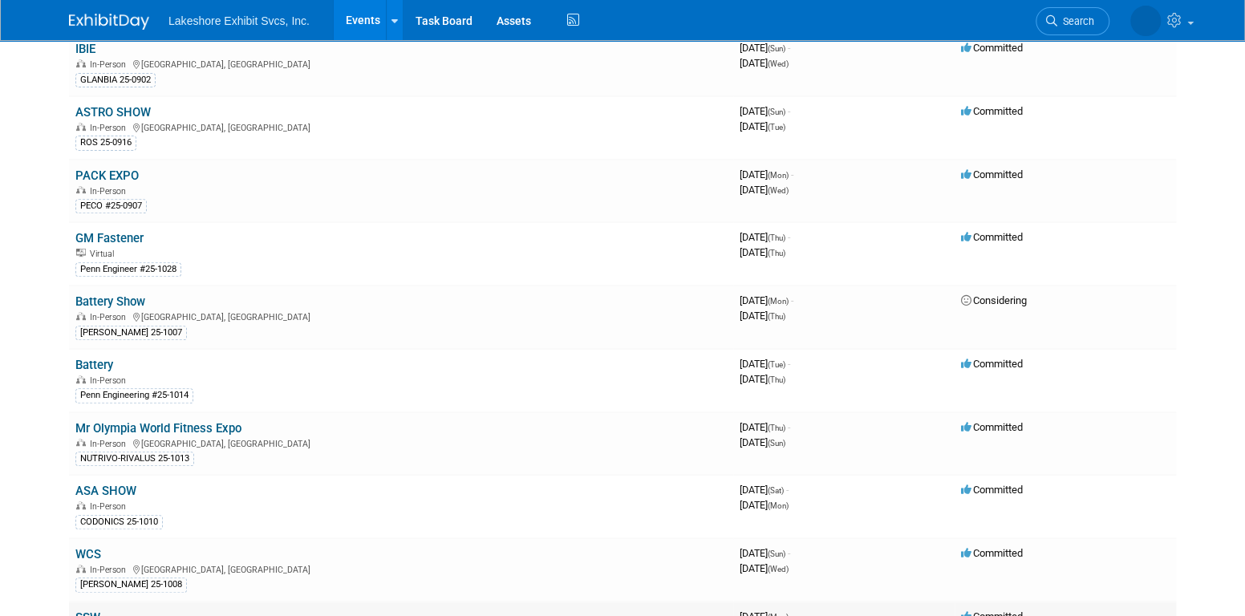
scroll to position [241, 0]
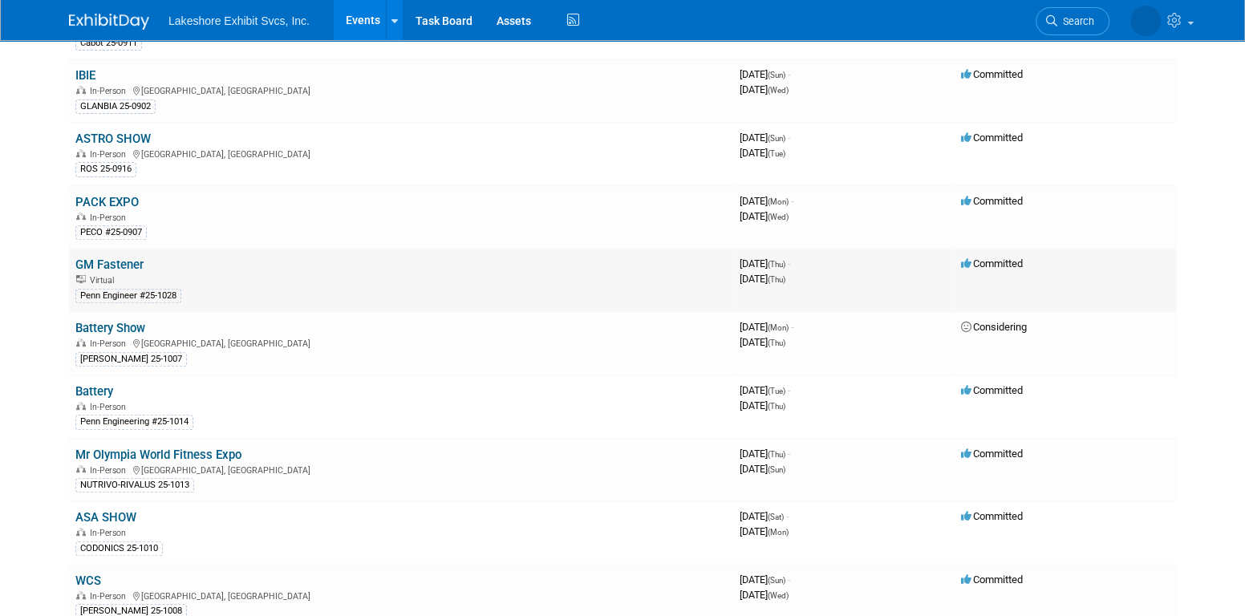
click at [131, 266] on link "GM Fastener" at bounding box center [109, 265] width 68 height 14
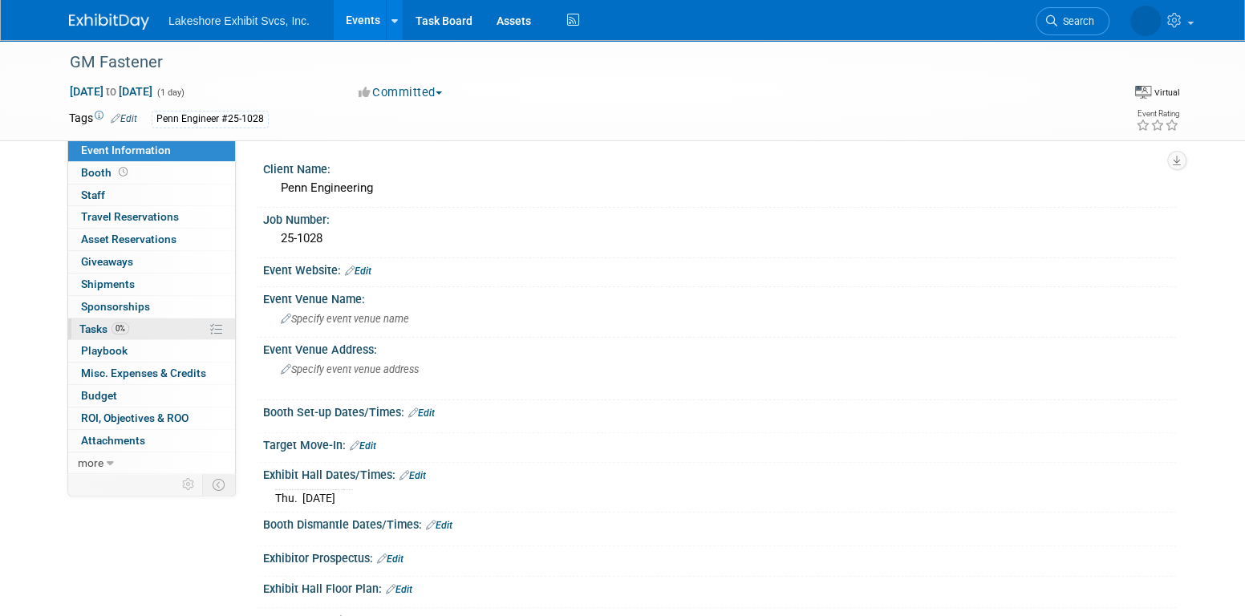
click at [160, 327] on link "0% Tasks 0%" at bounding box center [151, 329] width 167 height 22
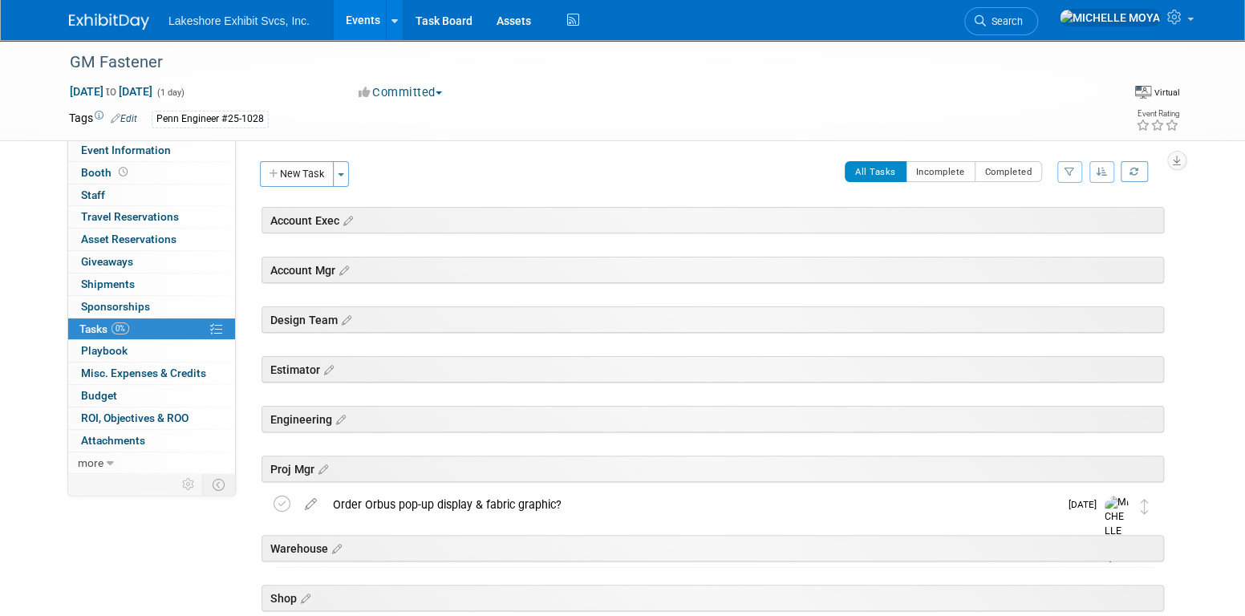
drag, startPoint x: 306, startPoint y: 177, endPoint x: 442, endPoint y: 193, distance: 136.4
click at [442, 193] on tr "New Task Toggle Dropdown Create a new task for this event Copy tasks from anoth…" at bounding box center [710, 180] width 908 height 38
click at [517, 502] on div "Order Orbus pop-up display & fabric graphic?" at bounding box center [692, 504] width 734 height 27
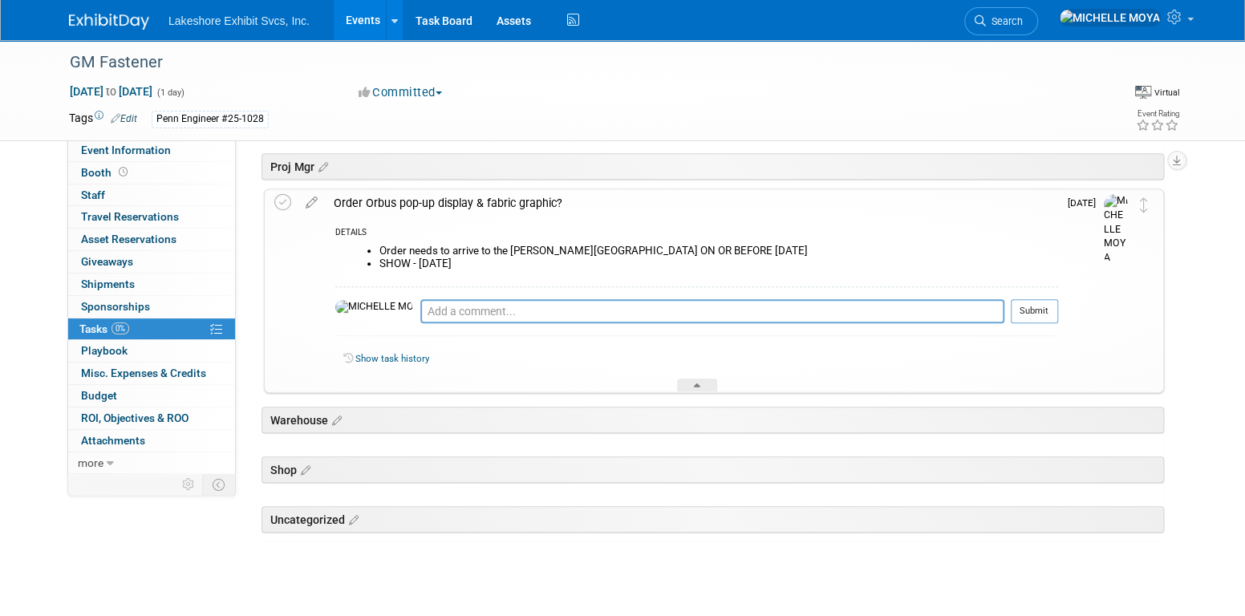
scroll to position [321, 0]
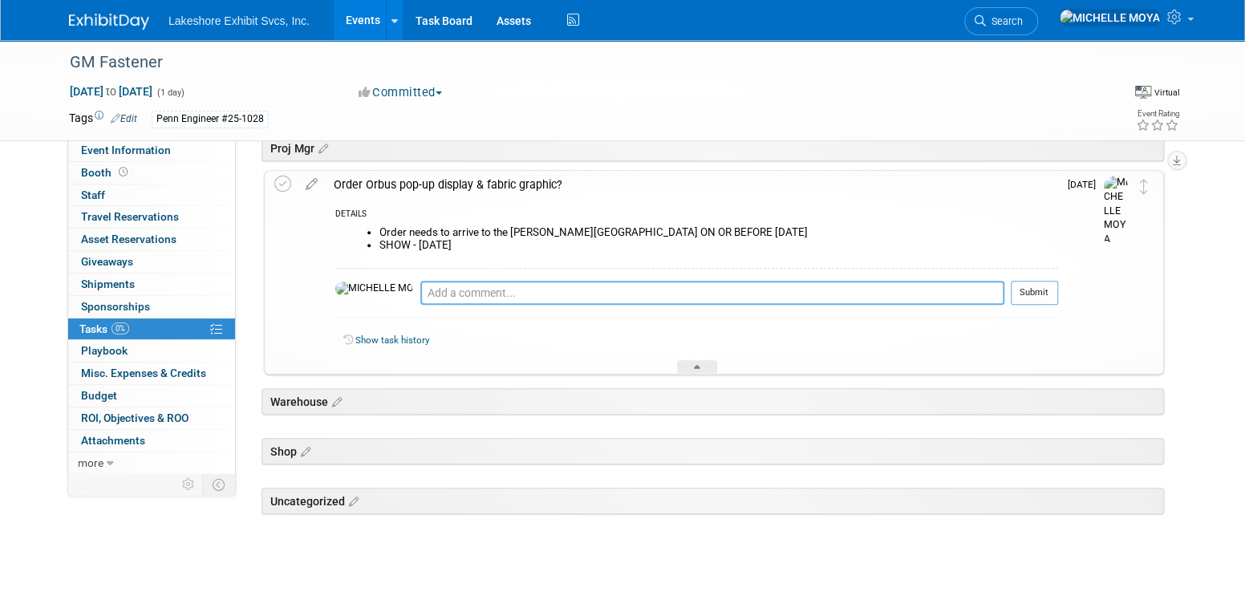
click at [429, 290] on textarea at bounding box center [712, 293] width 584 height 24
